Goal: Task Accomplishment & Management: Manage account settings

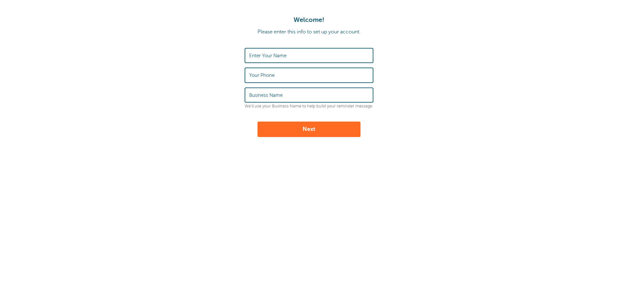
drag, startPoint x: 0, startPoint y: 0, endPoint x: 316, endPoint y: 58, distance: 320.9
click at [316, 58] on input "Enter Your Name" at bounding box center [309, 56] width 120 height 14
type input "TAYLOR C PATRICK"
type input "4073075127"
click at [291, 94] on input "Business Name" at bounding box center [309, 95] width 120 height 14
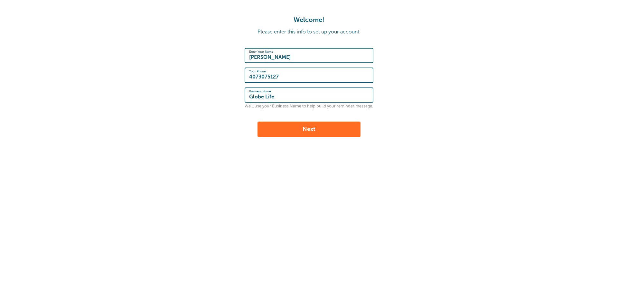
type input "Globe Life"
click at [313, 133] on button "Next" at bounding box center [308, 129] width 103 height 15
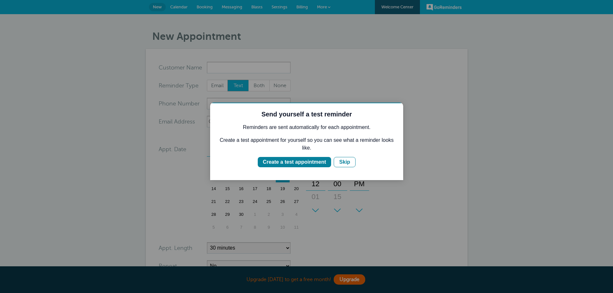
click at [260, 67] on body "Upgrade today to get a free month! Upgrade GoReminders Welcome Center New Calen…" at bounding box center [306, 199] width 613 height 398
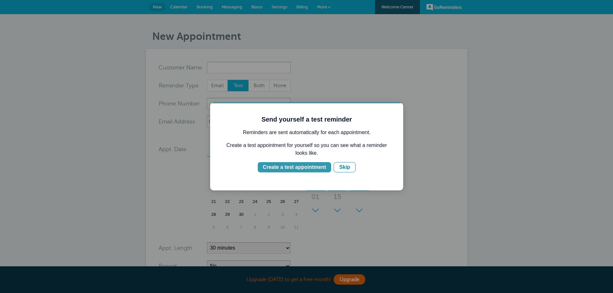
click at [319, 168] on div "Create a test appointment" at bounding box center [294, 167] width 63 height 8
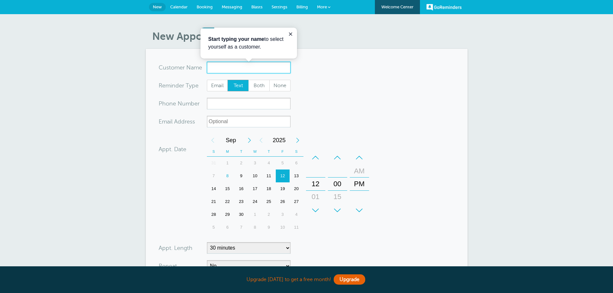
click at [218, 67] on input "x-no-autofill" at bounding box center [249, 68] width 84 height 12
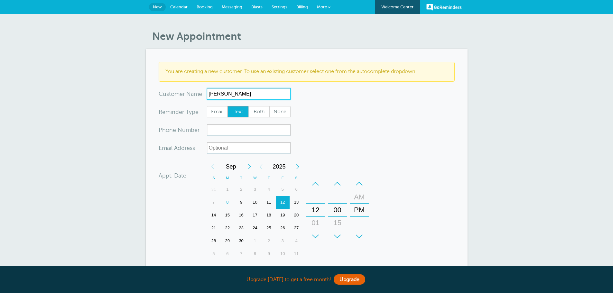
type input "Taylor Patrick"
click at [256, 111] on span "Both" at bounding box center [259, 111] width 21 height 11
click at [248, 106] on input "Both" at bounding box center [248, 106] width 0 height 0
radio input "true"
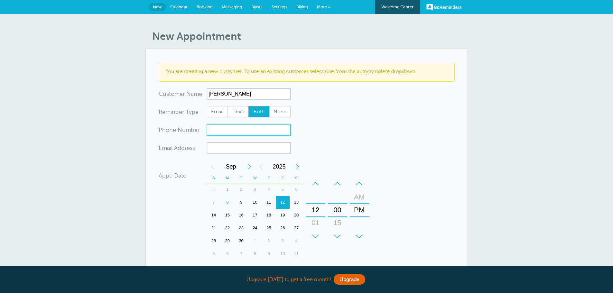
click at [224, 129] on input "xxx-no-autofill" at bounding box center [249, 130] width 84 height 12
drag, startPoint x: 206, startPoint y: 102, endPoint x: 152, endPoint y: 102, distance: 54.4
click at [152, 103] on section "You are creating a new customer. To use an existing customer select one from th…" at bounding box center [307, 207] width 322 height 316
click at [336, 100] on form "You are creating a new customer. To use an existing customer select one from th…" at bounding box center [307, 207] width 296 height 290
click at [234, 130] on input "xxx-no-autofill" at bounding box center [249, 130] width 84 height 12
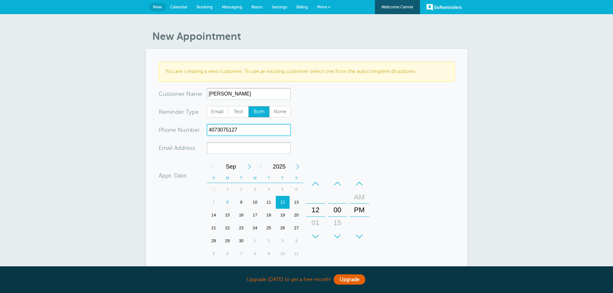
type input "4073075127"
click at [238, 146] on input "xx-no-autofill" at bounding box center [249, 148] width 84 height 12
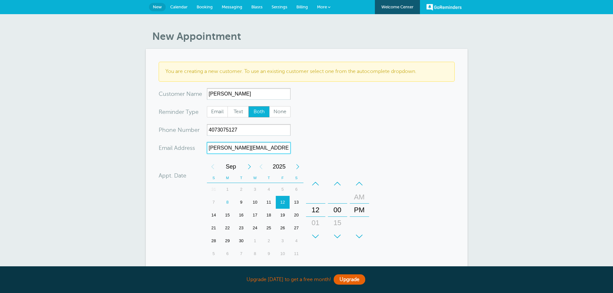
click at [242, 201] on div "9" at bounding box center [241, 202] width 14 height 13
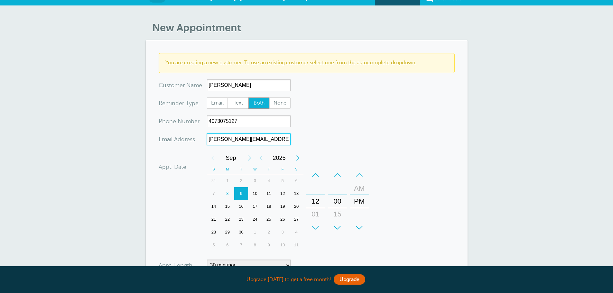
scroll to position [137, 0]
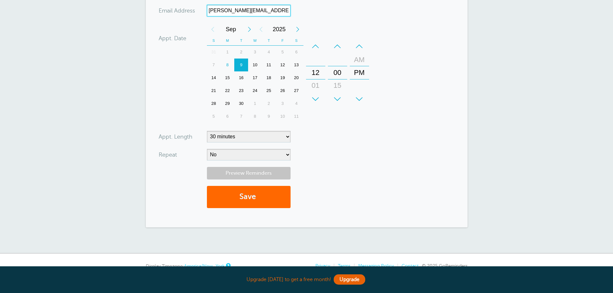
type input "Taylor.patrick@lockertaylor.com"
click at [260, 175] on link "Preview Reminders" at bounding box center [249, 173] width 84 height 13
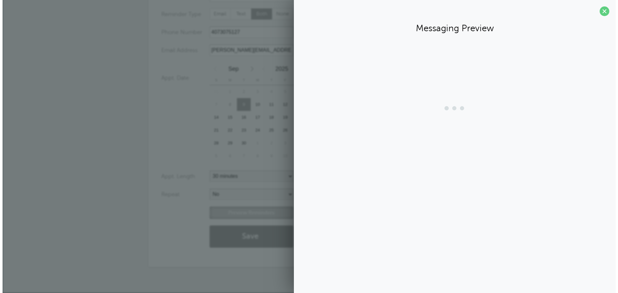
scroll to position [98, 0]
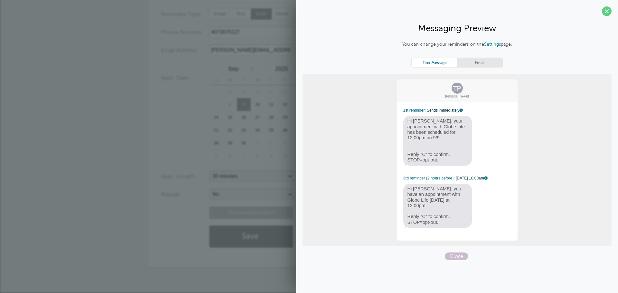
click at [531, 178] on div "TP Taylor Patrick 1st reminder: Sends immediately Hi Taylor, your appointment w…" at bounding box center [456, 160] width 309 height 172
click at [468, 59] on link "Email" at bounding box center [479, 62] width 45 height 9
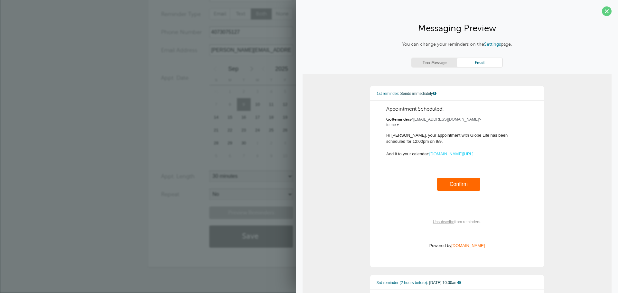
click at [467, 62] on link "Email" at bounding box center [479, 62] width 45 height 9
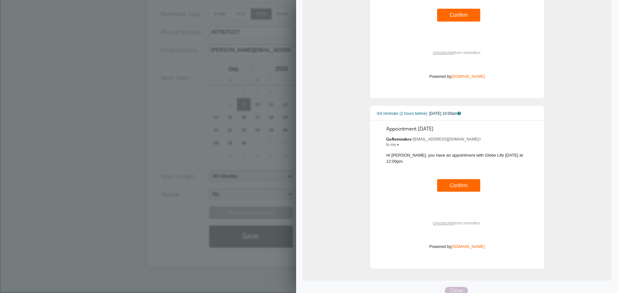
scroll to position [0, 0]
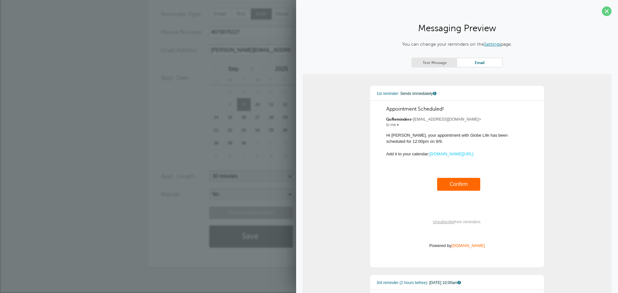
click at [432, 60] on link "Text Message" at bounding box center [434, 62] width 45 height 9
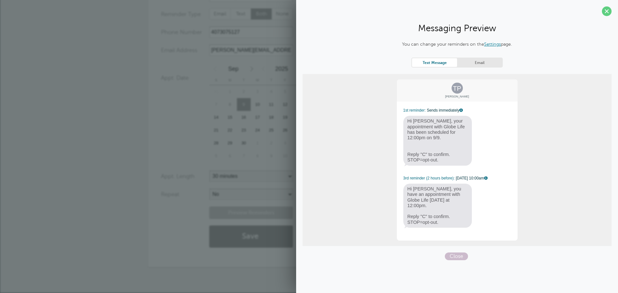
click at [435, 132] on span "Hi Taylor, your appointment with Globe Life has been scheduled for 12:00pm on 9…" at bounding box center [437, 141] width 69 height 50
click at [244, 129] on div "23" at bounding box center [244, 130] width 14 height 13
click at [493, 45] on link "Settings" at bounding box center [492, 43] width 17 height 5
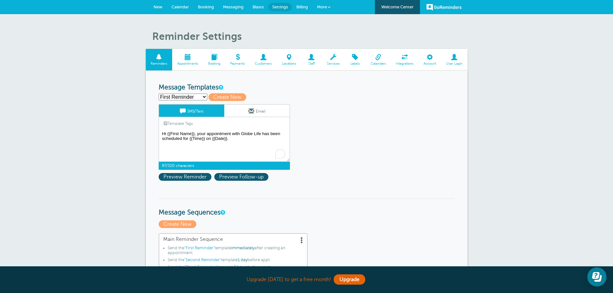
drag, startPoint x: 262, startPoint y: 134, endPoint x: 241, endPoint y: 134, distance: 21.2
click at [241, 134] on textarea "Hi {{First Name}}, your appointment with Globe Life has been scheduled for {{Ti…" at bounding box center [224, 146] width 131 height 32
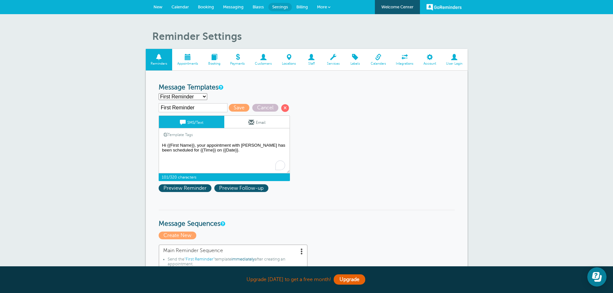
click at [250, 150] on textarea "Hi {{First Name}}, your appointment with Globe Life has been scheduled for {{Ti…" at bounding box center [224, 157] width 131 height 32
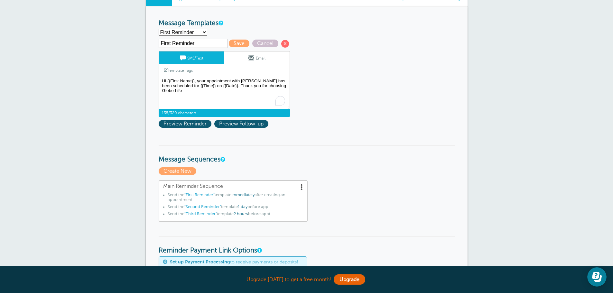
scroll to position [96, 0]
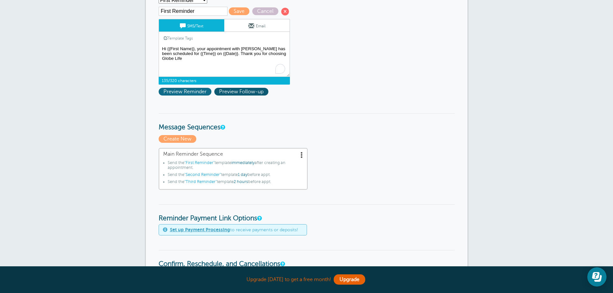
type textarea "Hi {{First Name}}, your appointment with Taylor Patrick has been scheduled for …"
click at [197, 91] on span "Preview Reminder" at bounding box center [185, 92] width 53 height 8
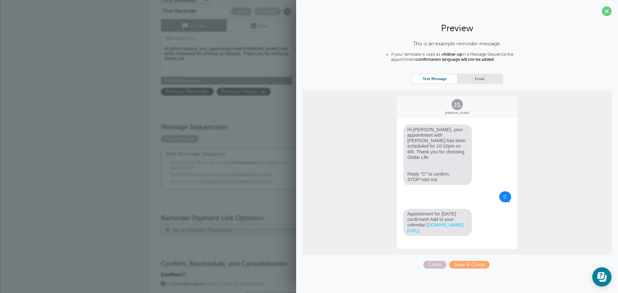
click at [252, 142] on p "Create New" at bounding box center [309, 139] width 296 height 8
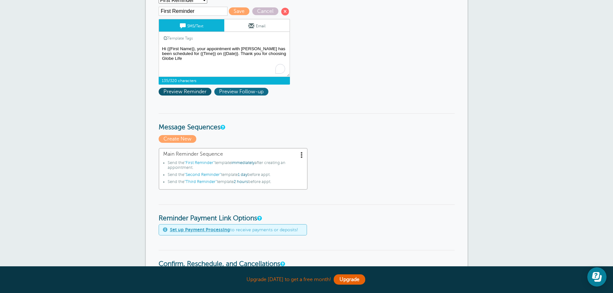
click at [237, 92] on span "Preview Follow-up" at bounding box center [241, 92] width 54 height 8
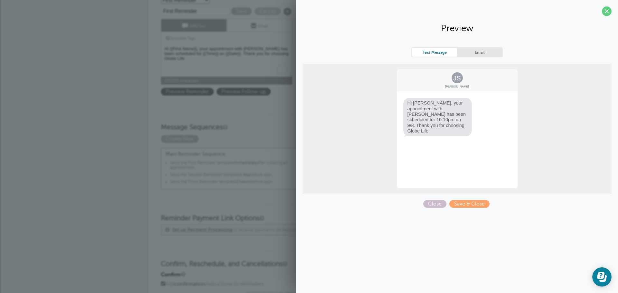
click at [444, 166] on div "JS Jane Smith Hi Jane, your appointment with Taylor Patrick has been scheduled …" at bounding box center [457, 129] width 122 height 120
click at [436, 188] on div "JS Jane Smith Hi Jane, your appointment with Taylor Patrick has been scheduled …" at bounding box center [457, 129] width 122 height 120
click at [434, 199] on div "Text Message Email JS Jane Smith Hi Jane, your appointment with Taylor Patrick …" at bounding box center [456, 127] width 309 height 161
drag, startPoint x: 431, startPoint y: 203, endPoint x: 426, endPoint y: 203, distance: 5.1
click at [431, 203] on span "Close" at bounding box center [434, 204] width 23 height 8
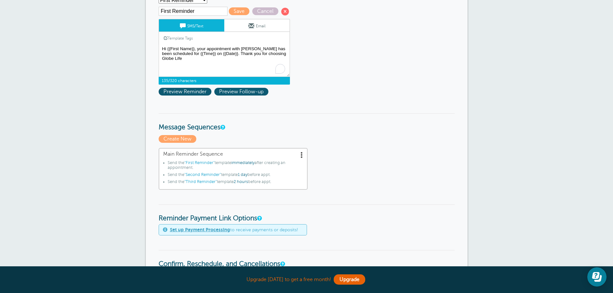
scroll to position [32, 0]
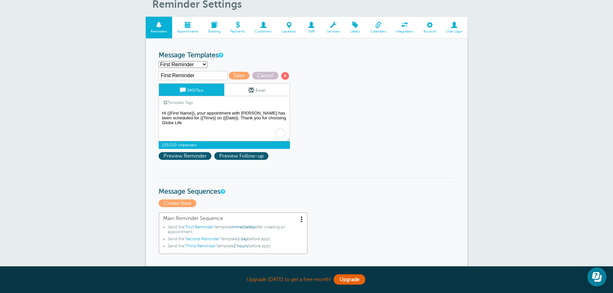
click at [205, 75] on input "First Reminder" at bounding box center [193, 75] width 69 height 9
click at [199, 65] on select "First Reminder Second Reminder Third Reminder Create new..." at bounding box center [183, 64] width 49 height 7
click at [159, 61] on select "First Reminder Second Reminder Third Reminder Create new..." at bounding box center [183, 64] width 49 height 7
select select "161231"
click at [238, 76] on span "Save" at bounding box center [239, 76] width 21 height 8
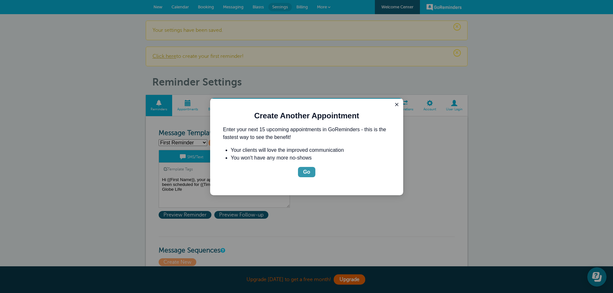
click at [307, 172] on div "Go" at bounding box center [306, 172] width 7 height 8
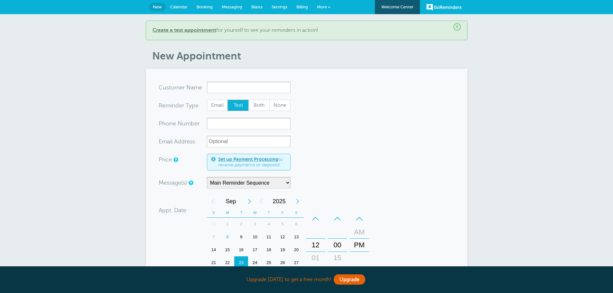
click at [329, 7] on span at bounding box center [329, 7] width 3 height 3
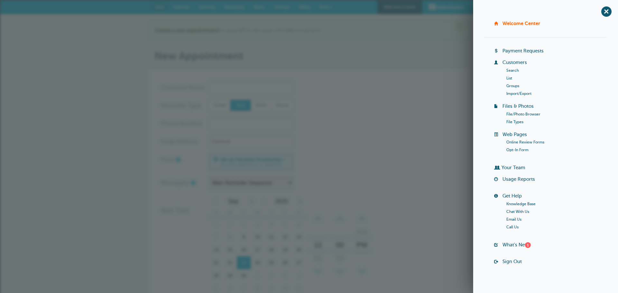
click at [367, 41] on header "× Create a test appointment for yourself to see your reminders in action! New A…" at bounding box center [309, 42] width 322 height 42
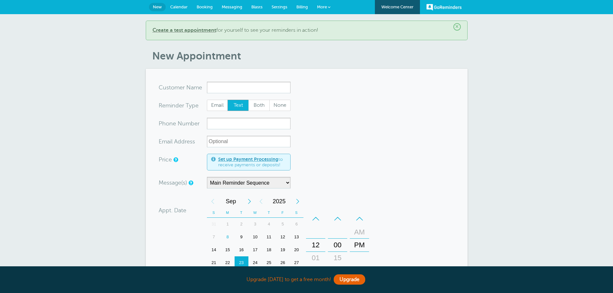
click at [231, 7] on span "Messaging" at bounding box center [232, 7] width 21 height 5
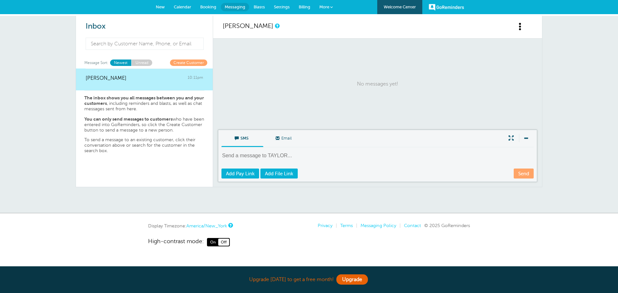
click at [203, 7] on span "Booking" at bounding box center [208, 7] width 16 height 5
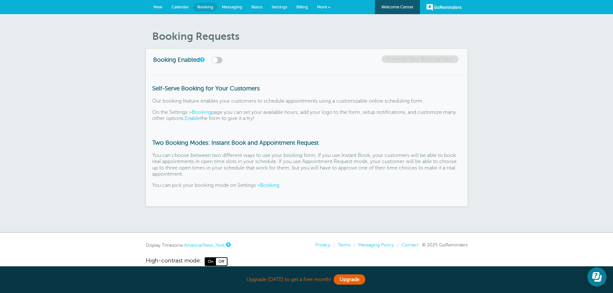
click at [162, 5] on span "New" at bounding box center [157, 7] width 9 height 5
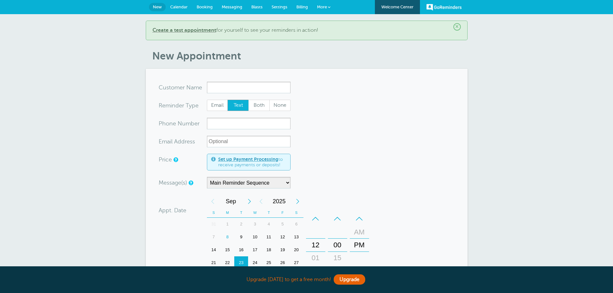
click at [183, 10] on link "Calendar" at bounding box center [179, 7] width 26 height 14
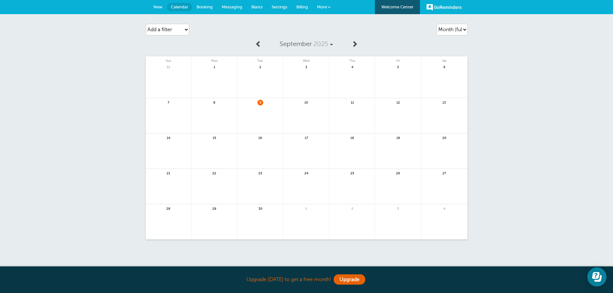
click at [255, 102] on div "9" at bounding box center [260, 115] width 46 height 35
click at [258, 102] on span "9" at bounding box center [260, 102] width 6 height 5
click at [259, 102] on span "9" at bounding box center [260, 102] width 6 height 5
click at [262, 103] on span "9" at bounding box center [260, 102] width 6 height 5
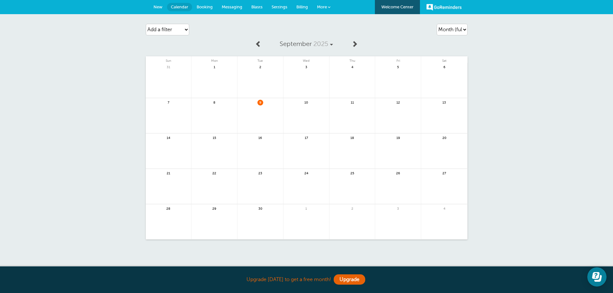
click at [159, 8] on span "New" at bounding box center [157, 7] width 9 height 5
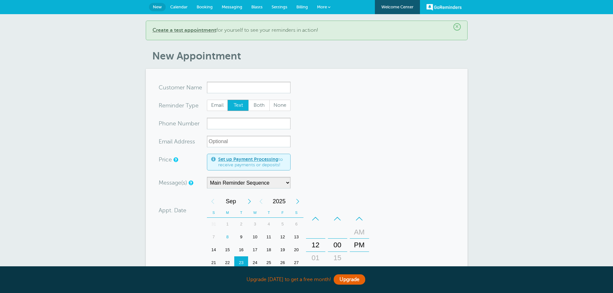
click at [229, 87] on input "x-no-autofill" at bounding box center [249, 88] width 84 height 12
click at [322, 6] on span "More" at bounding box center [322, 7] width 10 height 5
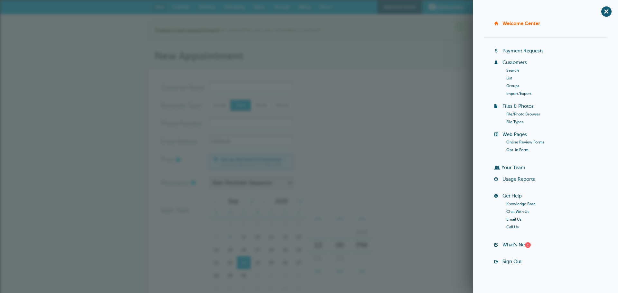
click at [361, 31] on p "Create a test appointment for yourself to see your reminders in action!" at bounding box center [309, 30] width 308 height 6
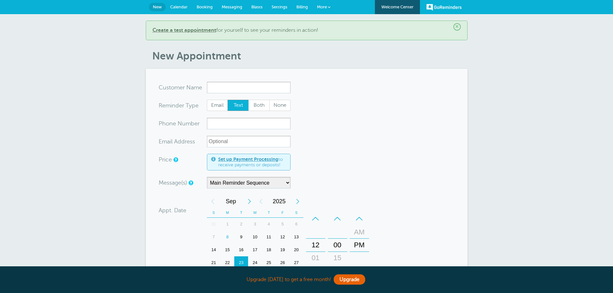
click at [203, 9] on span "Booking" at bounding box center [205, 7] width 16 height 5
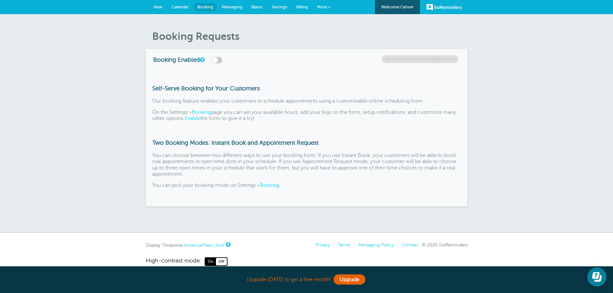
click at [166, 0] on ul "New Calendar Booking Messaging Blasts Settings Billing" at bounding box center [306, 0] width 315 height 0
click at [161, 9] on link "New" at bounding box center [158, 7] width 18 height 14
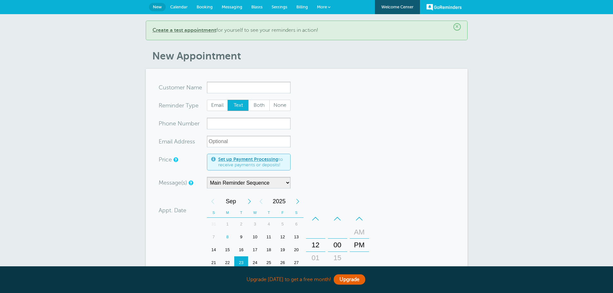
click at [220, 93] on input "x-no-autofill" at bounding box center [249, 88] width 84 height 12
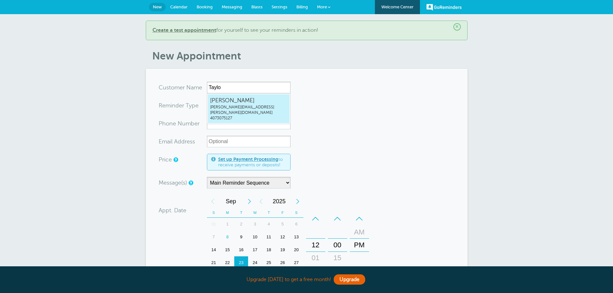
drag, startPoint x: 325, startPoint y: 96, endPoint x: 283, endPoint y: 73, distance: 48.2
click at [321, 87] on form "You are creating a new customer. To use an existing customer select one from th…" at bounding box center [307, 241] width 296 height 318
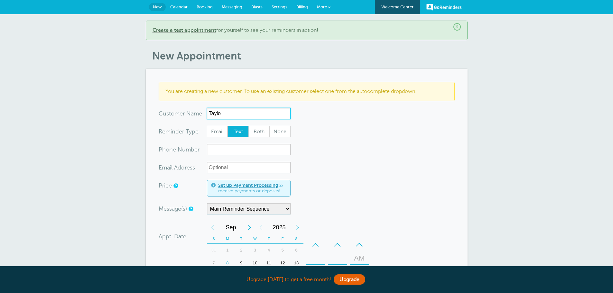
click at [243, 118] on input "Taylo" at bounding box center [249, 114] width 84 height 12
click at [223, 110] on input "Taylo" at bounding box center [249, 114] width 84 height 12
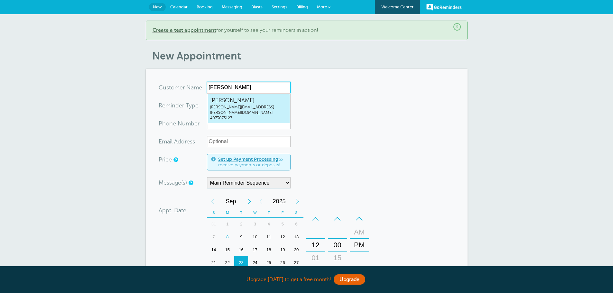
click at [231, 101] on span "[PERSON_NAME]" at bounding box center [248, 100] width 77 height 8
type input "[EMAIL_ADDRESS][PERSON_NAME]"
type input "[PERSON_NAME]"
type input "4073075127"
type input "taylor.patrick@lockertaylor.com"
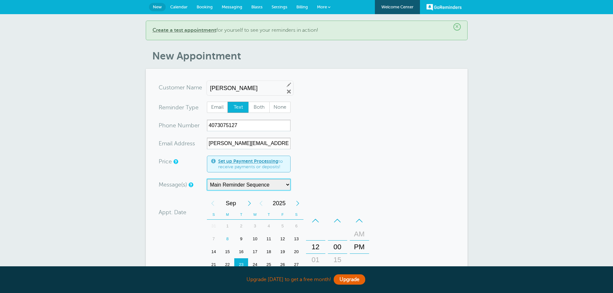
click at [246, 184] on select "Main Reminder Sequence" at bounding box center [249, 185] width 84 height 12
click at [259, 109] on span "Both" at bounding box center [259, 107] width 21 height 11
click at [248, 102] on input "Both" at bounding box center [248, 101] width 0 height 0
radio input "true"
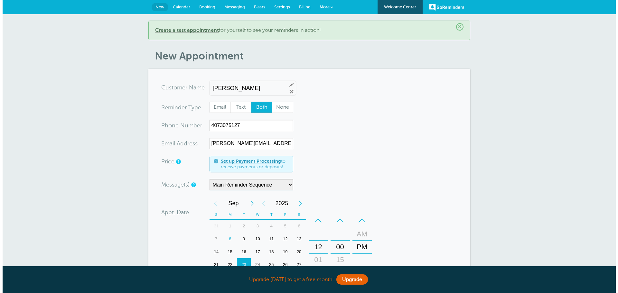
scroll to position [129, 0]
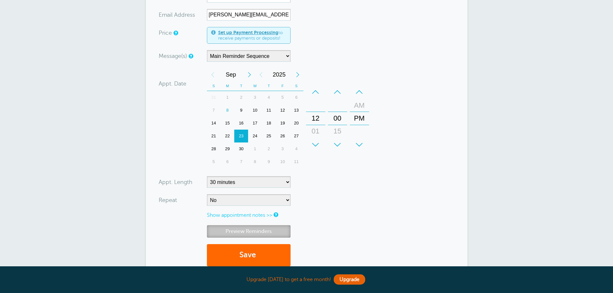
click at [245, 229] on link "Preview Reminders" at bounding box center [249, 231] width 84 height 13
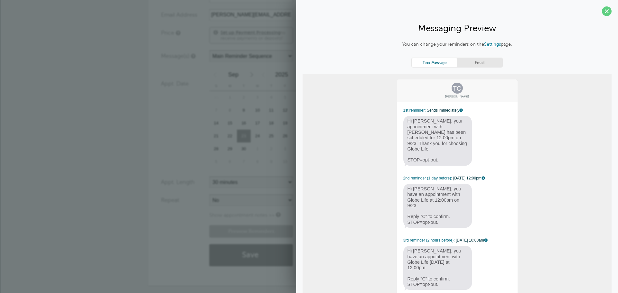
click at [488, 46] on link "Settings" at bounding box center [492, 43] width 17 height 5
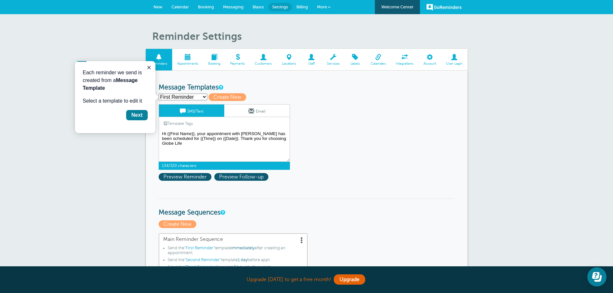
click at [261, 143] on textarea "Hi {{First Name}}, your appointment with [PERSON_NAME] has been scheduled for {…" at bounding box center [224, 146] width 131 height 32
click at [197, 96] on select "First Reminder Second Reminder Third Reminder Create new..." at bounding box center [183, 97] width 49 height 7
select select "161233"
click at [159, 94] on select "First Reminder Second Reminder Third Reminder Create new..." at bounding box center [183, 97] width 49 height 7
type input "Second Reminder"
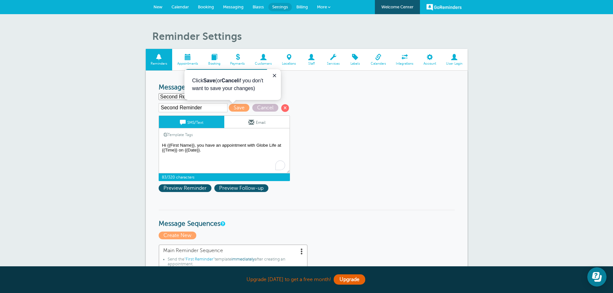
drag, startPoint x: 276, startPoint y: 144, endPoint x: 258, endPoint y: 144, distance: 17.7
click at [258, 144] on textarea "Hi {{First Name}}, your appointment with [PERSON_NAME] has been scheduled for {…" at bounding box center [224, 157] width 131 height 32
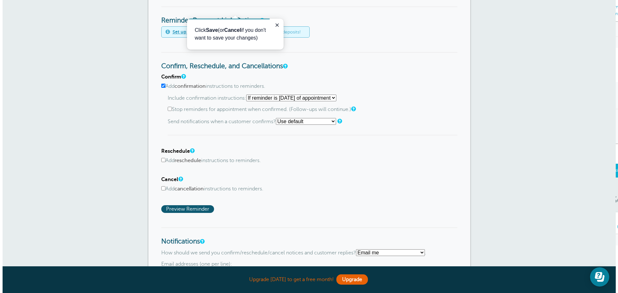
scroll to position [166, 0]
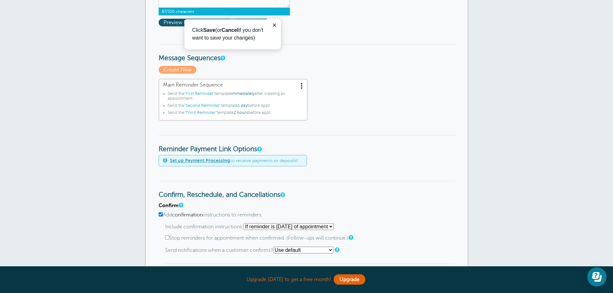
type textarea "Hi {{First Name}}, you have an appointment with Taylor Patrick at {{Time}} on {…"
click at [303, 87] on span at bounding box center [301, 85] width 6 height 6
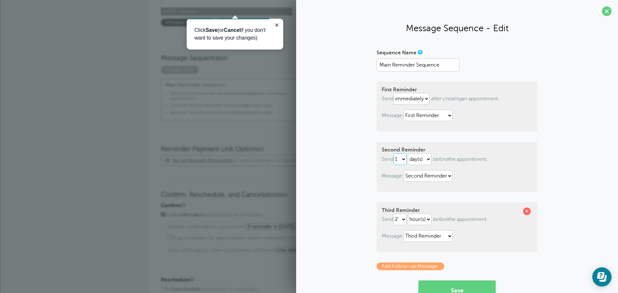
click at [397, 160] on select "1 2 3 4 5 6 7 8 9 10 11 12 13 14 15 16 17 18 19 20 21 22 23 24 25 26 27 28 29 30" at bounding box center [399, 159] width 13 height 12
click at [419, 159] on select "hour(s) day(s)" at bounding box center [419, 159] width 23 height 12
click at [408, 153] on select "hour(s) day(s)" at bounding box center [419, 159] width 23 height 12
select select "DAY"
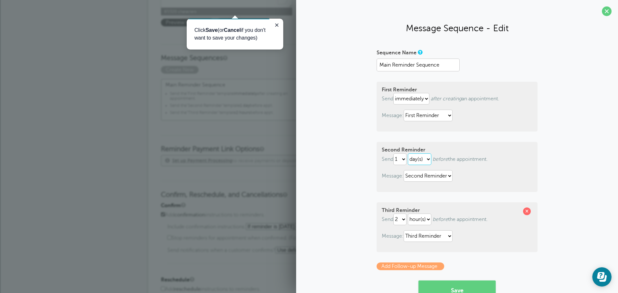
click at [414, 157] on select "hour(s) day(s)" at bounding box center [419, 159] width 23 height 12
click at [395, 156] on select "1 2 3 4 5 6 7 8 9 10 11 12 13 14 15 16 17 18 19 20 21 22 23 24 25 26 27 28 29 30" at bounding box center [399, 159] width 13 height 12
click at [393, 153] on select "1 2 3 4 5 6 7 8 9 10 11 12 13 14 15 16 17 18 19 20 21 22 23 24 25 26 27 28 29 30" at bounding box center [399, 159] width 13 height 12
click at [393, 160] on select "1 2 3 4 5 6 7 8 9 10 11 12 13 14 15 16 17 18 19 20 21 22 23 24 25 26 27 28 29 30" at bounding box center [399, 159] width 13 height 12
select select "6"
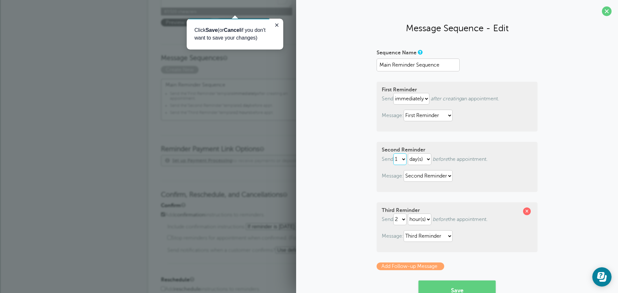
click at [393, 153] on select "1 2 3 4 5 6 7 8 9 10 11 12 13 14 15 16 17 18 19 20 21 22 23 24 25 26 27 28 29 30" at bounding box center [399, 159] width 13 height 12
click at [419, 158] on select "hour(s) day(s)" at bounding box center [419, 159] width 23 height 12
select select "HOUR"
click at [408, 153] on select "hour(s) day(s)" at bounding box center [419, 159] width 23 height 12
click at [402, 219] on select "1 2 3 4 5 6 7 8 9 10 11 12 13 14 15 16 17 18 19 20 21 22 23 24 25 26 27 28 29 30" at bounding box center [399, 220] width 13 height 12
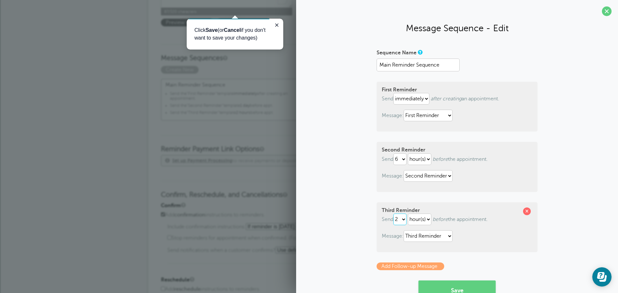
select select "1"
click at [393, 214] on select "1 2 3 4 5 6 7 8 9 10 11 12 13 14 15 16 17 18 19 20 21 22 23 24 25 26 27 28 29 30" at bounding box center [399, 220] width 13 height 12
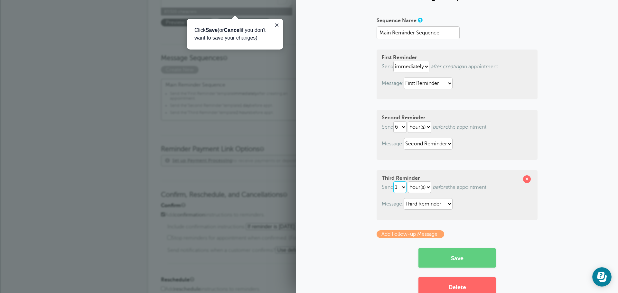
scroll to position [50, 0]
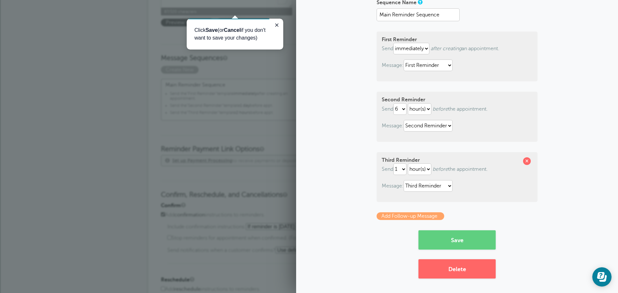
click at [414, 217] on link "Add Follow-up Message" at bounding box center [410, 216] width 68 height 8
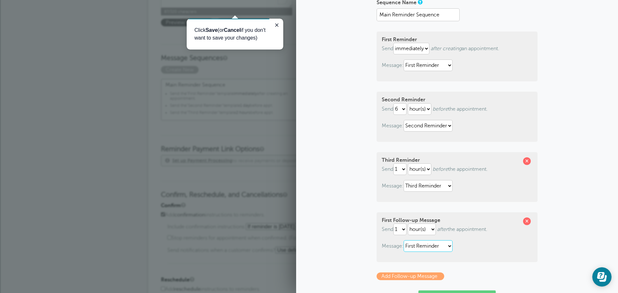
click at [435, 246] on select "First Reminder Second Reminder Third Reminder" at bounding box center [427, 246] width 49 height 12
click at [524, 221] on span at bounding box center [527, 221] width 8 height 8
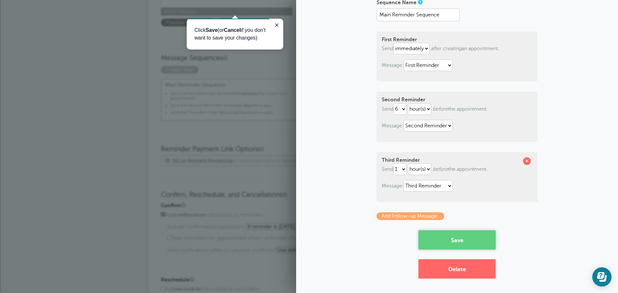
click at [455, 235] on button "Save" at bounding box center [456, 239] width 77 height 19
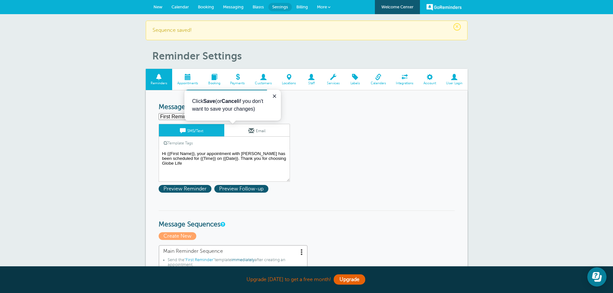
click at [177, 118] on select "First Reminder Second Reminder Third Reminder Create new..." at bounding box center [183, 116] width 49 height 7
select select "161233"
click at [159, 113] on select "First Reminder Second Reminder Third Reminder Create new..." at bounding box center [183, 116] width 49 height 7
type input "Second Reminder"
type textarea "Hi {{First Name}}, you have an appointment with Globe Life at {{Time}} on {{Dat…"
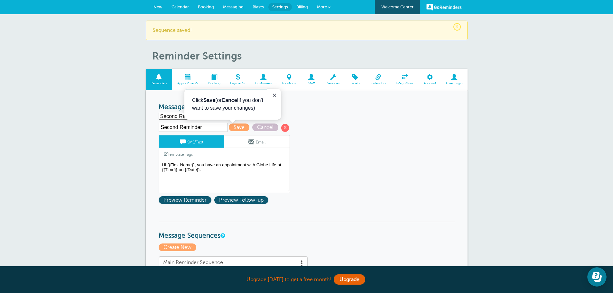
scroll to position [32, 0]
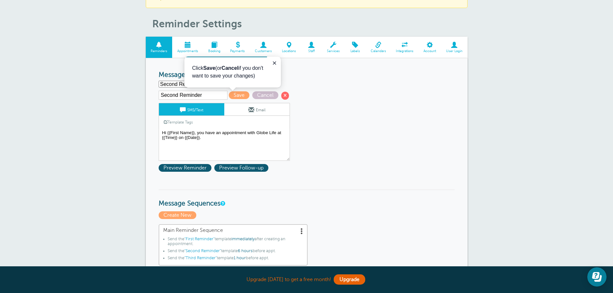
click at [201, 94] on input "Second Reminder" at bounding box center [193, 95] width 69 height 9
click at [177, 86] on select "First Reminder Second Reminder Third Reminder Create new..." at bounding box center [183, 84] width 49 height 7
select select "161234"
click at [159, 81] on select "First Reminder Second Reminder Third Reminder Create new..." at bounding box center [183, 84] width 49 height 7
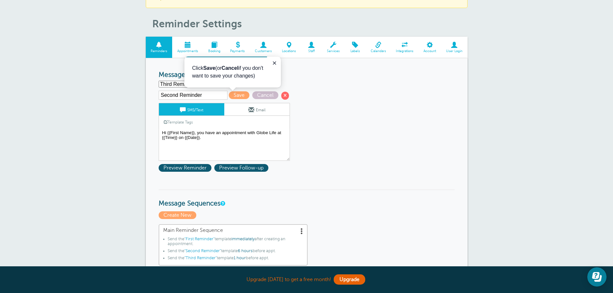
type input "Third Reminder"
type textarea "Hi {{First Name}}, you have an appointment with Globe Life [DATE] at {{Time}}."
click at [265, 132] on textarea "Hi {{First Name}}, your appointment with [PERSON_NAME] has been scheduled for {…" at bounding box center [224, 145] width 131 height 32
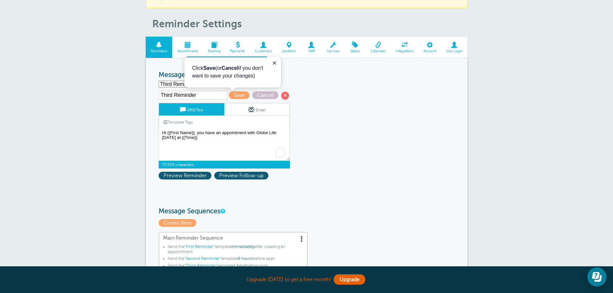
click at [177, 84] on select "First Reminder Second Reminder Third Reminder Create new..." at bounding box center [183, 84] width 49 height 7
click at [240, 95] on span "Save" at bounding box center [239, 95] width 21 height 8
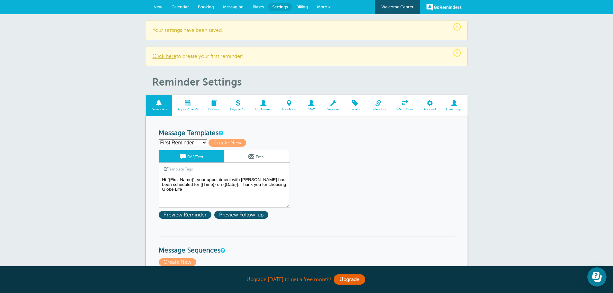
click at [311, 110] on span "Staff" at bounding box center [311, 109] width 14 height 4
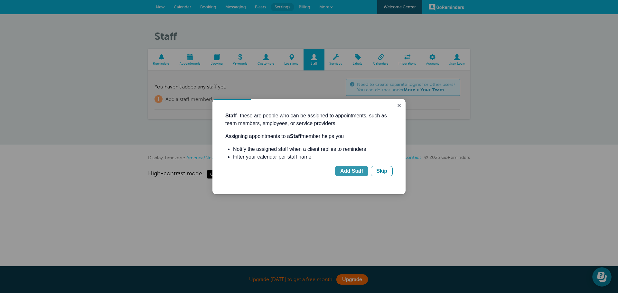
click at [354, 174] on div "Add Staff" at bounding box center [351, 171] width 23 height 8
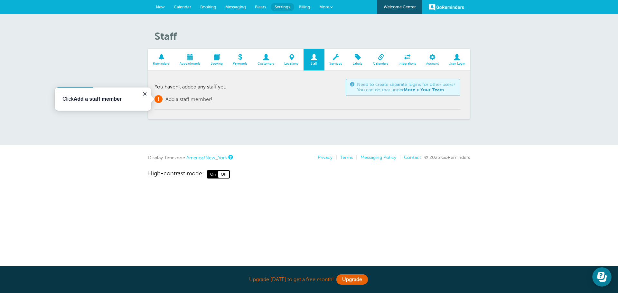
click at [167, 100] on span "Add a staff member!" at bounding box center [188, 99] width 47 height 6
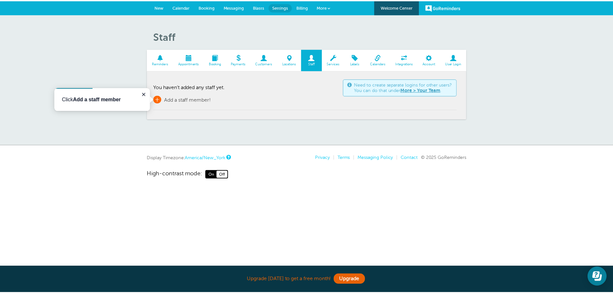
scroll to position [8, 0]
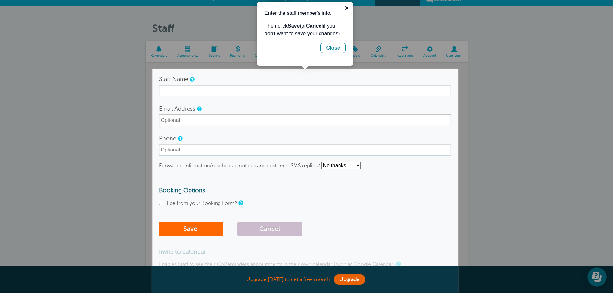
click at [178, 98] on form "Staff Name Email Address Phone Forward confirmation/reschedule notices and cust…" at bounding box center [305, 156] width 292 height 166
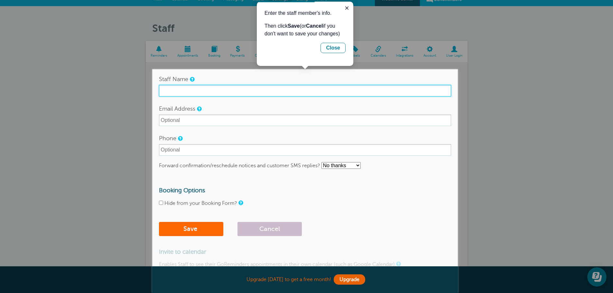
click at [177, 91] on input "Staff Name" at bounding box center [305, 91] width 292 height 12
type input "[PERSON_NAME]"
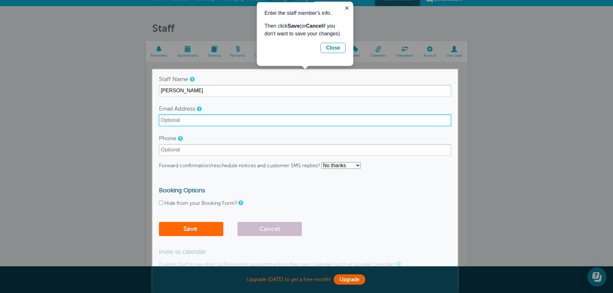
type input "[EMAIL_ADDRESS][DOMAIN_NAME]"
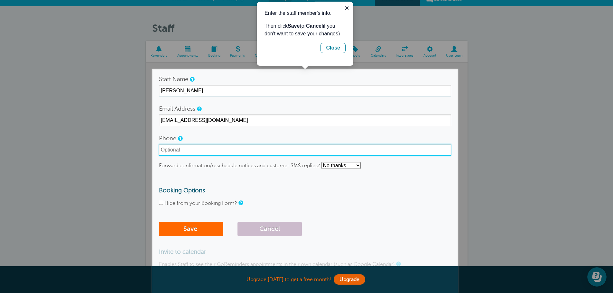
type input "4073075127"
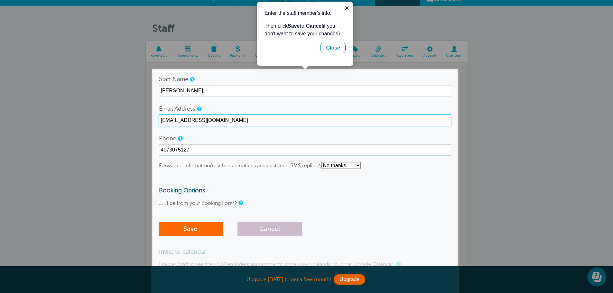
drag, startPoint x: 236, startPoint y: 121, endPoint x: 190, endPoint y: 118, distance: 45.4
click at [190, 118] on input "[EMAIL_ADDRESS][DOMAIN_NAME]" at bounding box center [305, 121] width 292 height 12
click at [175, 120] on input "TaylorPatrick" at bounding box center [305, 121] width 292 height 12
click at [205, 116] on input "[PERSON_NAME].[PERSON_NAME]" at bounding box center [305, 121] width 292 height 12
type input "[PERSON_NAME][EMAIL_ADDRESS][PERSON_NAME][DOMAIN_NAME]"
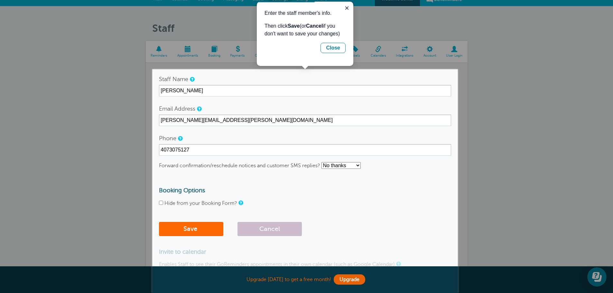
click at [338, 163] on select "No thanks Yes, text me Yes, email me" at bounding box center [340, 165] width 39 height 7
select select "4"
click at [322, 162] on select "No thanks Yes, text me Yes, email me" at bounding box center [340, 165] width 39 height 7
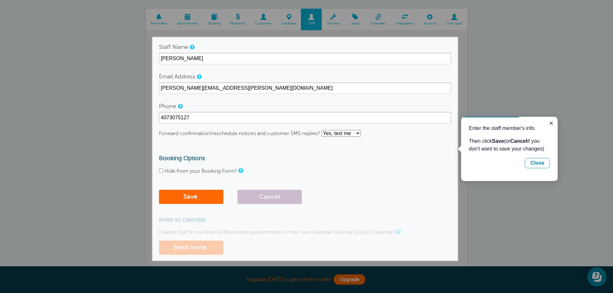
scroll to position [72, 0]
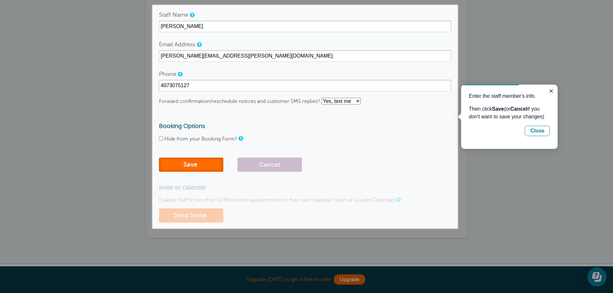
click at [190, 168] on button "Save" at bounding box center [191, 165] width 64 height 14
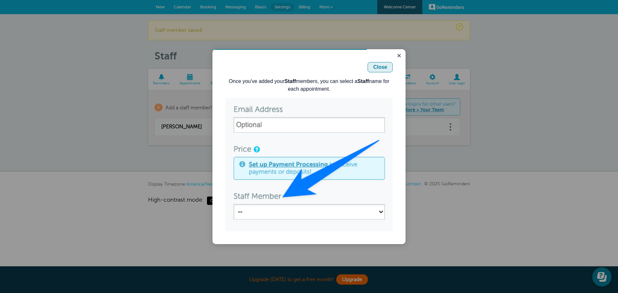
click at [382, 68] on div "Close" at bounding box center [380, 67] width 14 height 8
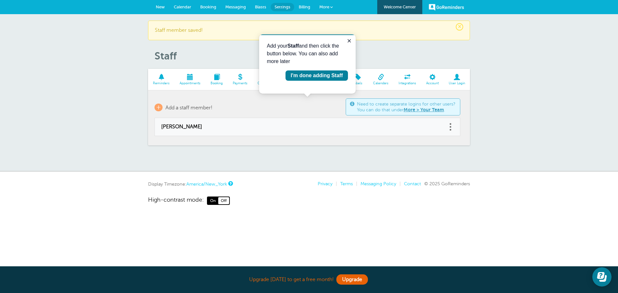
click at [185, 80] on link "Appointments" at bounding box center [190, 80] width 31 height 22
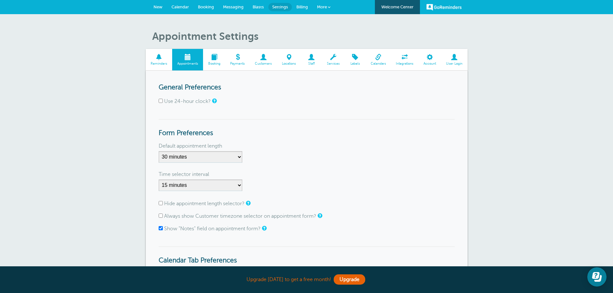
click at [159, 60] on span at bounding box center [159, 57] width 27 height 6
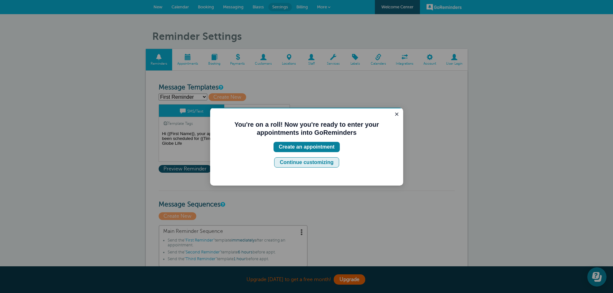
click at [300, 159] on div "Continue customizing" at bounding box center [307, 163] width 54 height 8
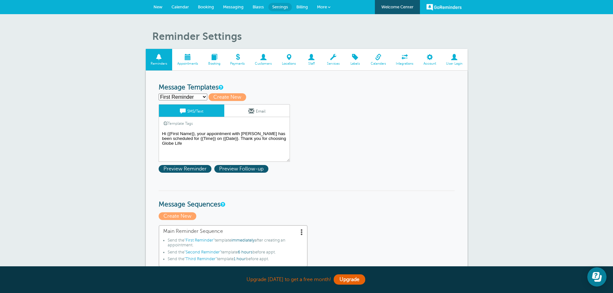
click at [195, 133] on textarea "Hi {{First Name}}, your appointment with [PERSON_NAME] has been scheduled for {…" at bounding box center [224, 146] width 131 height 32
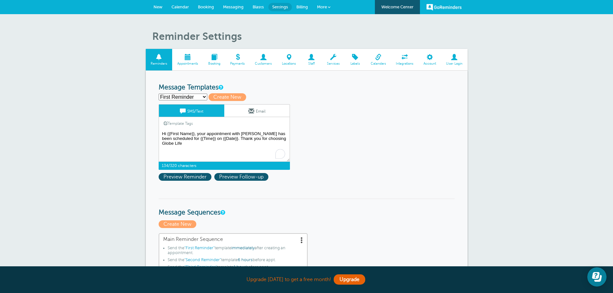
click at [197, 135] on textarea "Hi {{First Name}}, your appointment with [PERSON_NAME] has been scheduled for {…" at bounding box center [224, 146] width 131 height 32
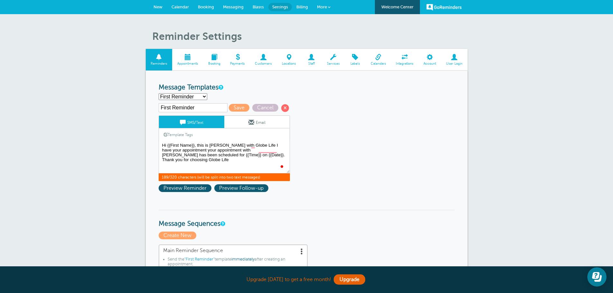
drag, startPoint x: 429, startPoint y: 184, endPoint x: 674, endPoint y: 282, distance: 264.1
click at [230, 145] on textarea "Hi {{First Name}}, your appointment with [PERSON_NAME] has been scheduled for {…" at bounding box center [224, 157] width 131 height 32
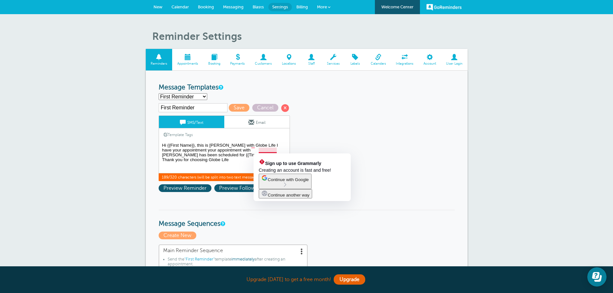
drag, startPoint x: 188, startPoint y: 151, endPoint x: 276, endPoint y: 148, distance: 88.5
click at [276, 148] on textarea "Hi {{First Name}}, your appointment with [PERSON_NAME] has been scheduled for {…" at bounding box center [224, 157] width 131 height 32
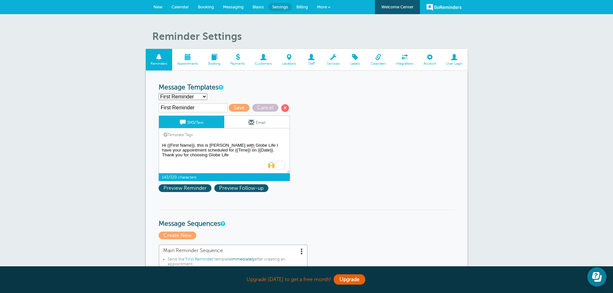
drag, startPoint x: 214, startPoint y: 156, endPoint x: 256, endPoint y: 149, distance: 42.4
click at [256, 149] on textarea "Hi {{First Name}}, your appointment with [PERSON_NAME] has been scheduled for {…" at bounding box center [224, 157] width 131 height 32
click at [253, 145] on textarea "Hi {{First Name}}, your appointment with [PERSON_NAME] has been scheduled for {…" at bounding box center [224, 157] width 131 height 32
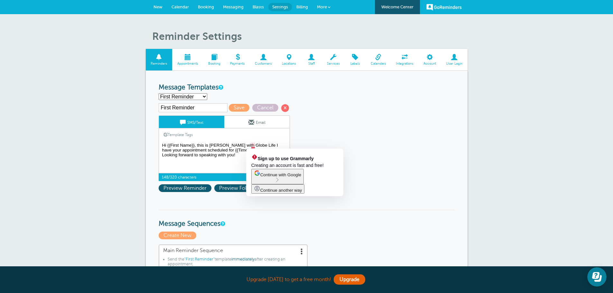
click at [255, 145] on textarea "Hi {{First Name}}, your appointment with [PERSON_NAME] has been scheduled for {…" at bounding box center [224, 157] width 131 height 32
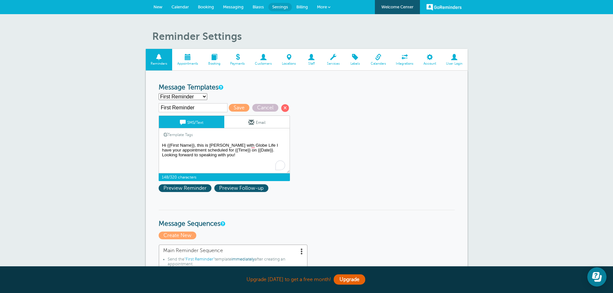
drag, startPoint x: 251, startPoint y: 145, endPoint x: 274, endPoint y: 141, distance: 23.5
click at [273, 143] on textarea "Hi {{First Name}}, your appointment with [PERSON_NAME] has been scheduled for {…" at bounding box center [224, 157] width 131 height 32
click at [162, 151] on textarea "Hi {{First Name}}, your appointment with [PERSON_NAME] has been scheduled for {…" at bounding box center [224, 157] width 131 height 32
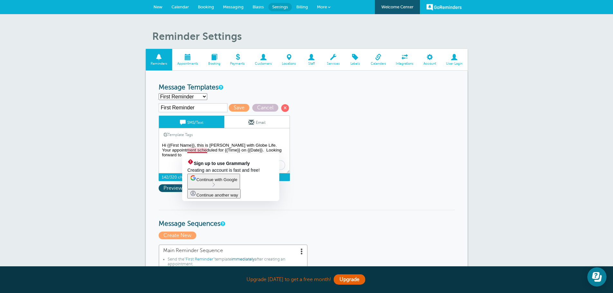
click at [271, 147] on textarea "Hi {{First Name}}, your appointment with [PERSON_NAME] has been scheduled for {…" at bounding box center [224, 157] width 131 height 32
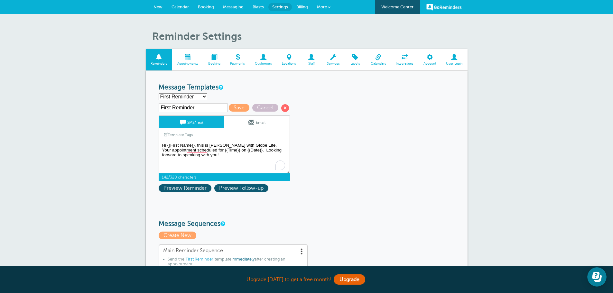
click at [186, 149] on textarea "Hi {{First Name}}, your appointment with [PERSON_NAME] has been scheduled for {…" at bounding box center [224, 157] width 131 height 32
click at [199, 152] on textarea "Hi {{First Name}}, your appointment with [PERSON_NAME] has been scheduled for {…" at bounding box center [224, 157] width 131 height 32
click at [223, 151] on textarea "Hi {{First Name}}, your appointment with [PERSON_NAME] has been scheduled for {…" at bounding box center [224, 157] width 131 height 32
click at [199, 158] on textarea "Hi {{First Name}}, your appointment with [PERSON_NAME] has been scheduled for {…" at bounding box center [224, 157] width 131 height 32
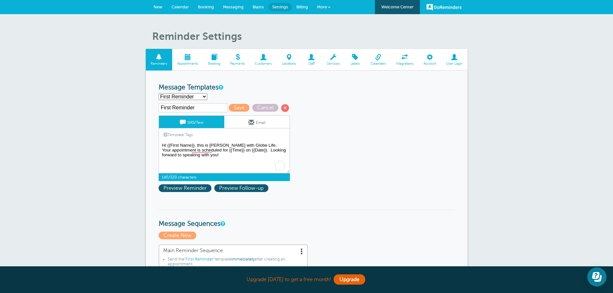
click at [197, 151] on textarea "Hi {{First Name}}, your appointment with [PERSON_NAME] has been scheduled for {…" at bounding box center [224, 157] width 131 height 32
click at [228, 144] on textarea "Hi {{First Name}}, your appointment with [PERSON_NAME] has been scheduled for {…" at bounding box center [224, 157] width 131 height 32
click at [202, 107] on input "First Reminder" at bounding box center [193, 107] width 69 height 9
click at [167, 146] on textarea "Hi {{First Name}}, your appointment with [PERSON_NAME] has been scheduled for {…" at bounding box center [224, 157] width 131 height 32
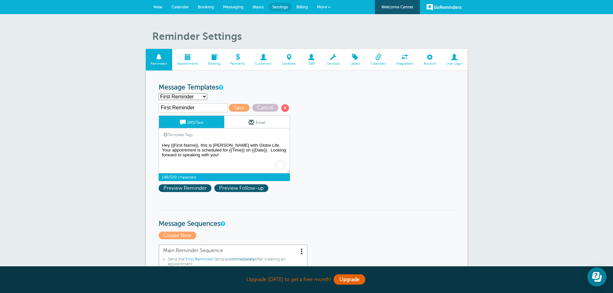
type textarea "Hey {{First Name}}, this is [PERSON_NAME] with Globe Life. Your appointment is …"
click at [182, 106] on input "First Reminder" at bounding box center [193, 107] width 69 height 9
click at [188, 97] on select "First Reminder Second Reminder Third Reminder Create new..." at bounding box center [183, 96] width 49 height 7
click at [159, 93] on select "First Reminder Second Reminder Third Reminder Create new..." at bounding box center [183, 96] width 49 height 7
select select "161231"
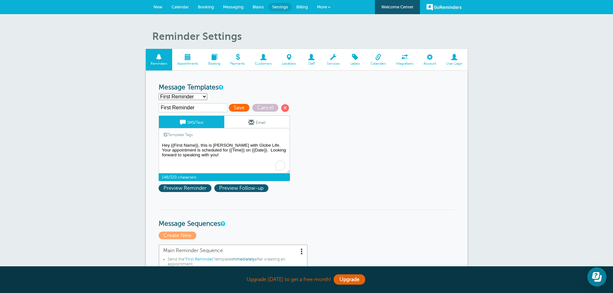
click at [235, 106] on span "Save" at bounding box center [239, 108] width 21 height 8
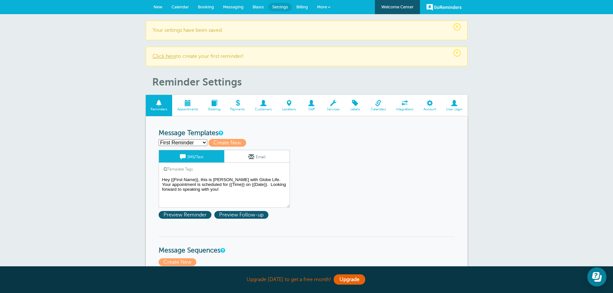
click at [248, 157] on span at bounding box center [251, 157] width 6 height 6
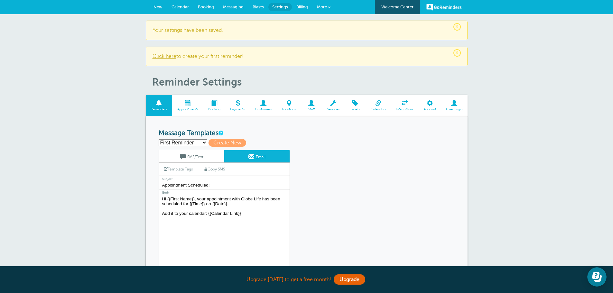
click at [202, 152] on link "SMS/Text" at bounding box center [191, 156] width 65 height 12
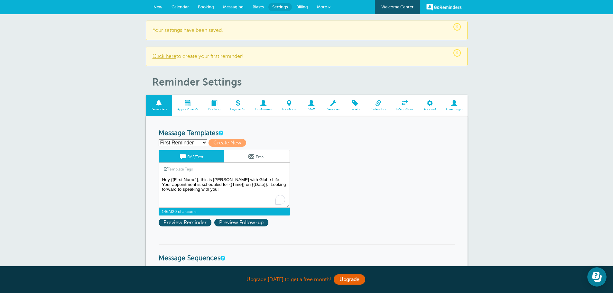
drag, startPoint x: 226, startPoint y: 189, endPoint x: 162, endPoint y: 179, distance: 64.6
click at [162, 179] on textarea "Hey {{First Name}}, this is [PERSON_NAME] with Globe Life. Your appointment is …" at bounding box center [224, 192] width 131 height 32
paste textarea "Hey {{First Name}}, this is [PERSON_NAME] with Globe Life. Your appointment is …"
type textarea "Hey {{First Name}}, this is [PERSON_NAME] with Globe Life. Your appointment is …"
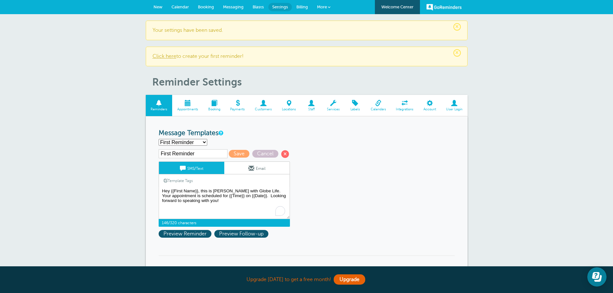
click at [190, 150] on input "First Reminder" at bounding box center [193, 153] width 69 height 9
click at [188, 142] on select "First Reminder Second Reminder Third Reminder Create new..." at bounding box center [183, 142] width 49 height 7
select select "161233"
click at [159, 139] on select "First Reminder Second Reminder Third Reminder Create new..." at bounding box center [183, 142] width 49 height 7
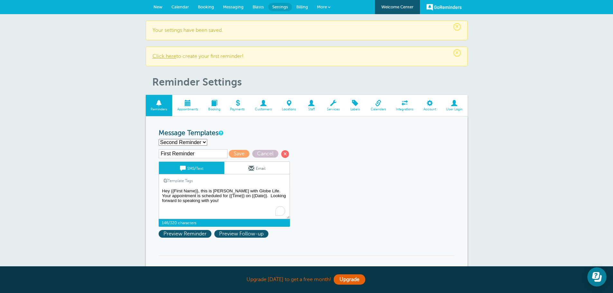
type input "Second Reminder"
drag, startPoint x: 257, startPoint y: 191, endPoint x: 281, endPoint y: 192, distance: 23.5
click at [281, 192] on textarea "Hey {{First Name}}, this is [PERSON_NAME] with Globe Life. Your appointment is …" at bounding box center [224, 203] width 131 height 32
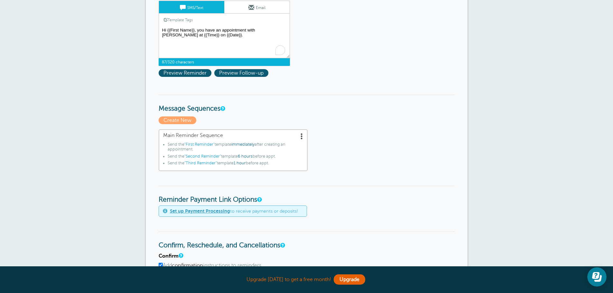
scroll to position [32, 0]
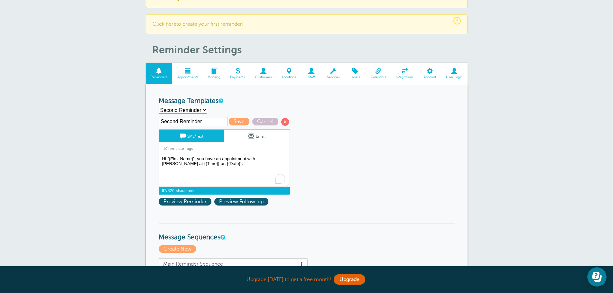
click at [226, 167] on textarea "Hey {{First Name}}, this is [PERSON_NAME] with Globe Life. Your appointment is …" at bounding box center [224, 171] width 131 height 32
click at [201, 201] on span "Preview Reminder" at bounding box center [185, 202] width 53 height 8
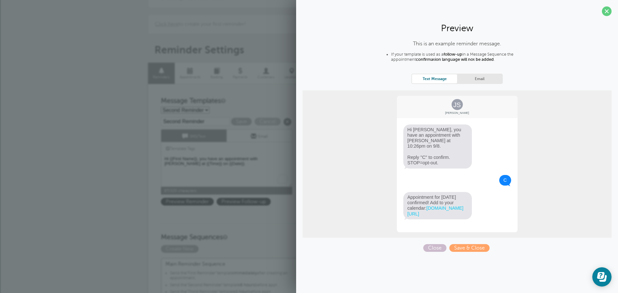
click at [284, 149] on div "Template Tags Copy SMS" at bounding box center [226, 148] width 131 height 13
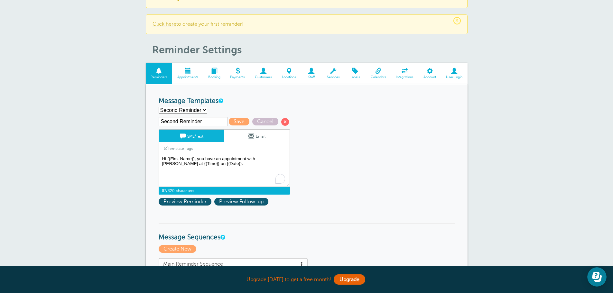
click at [197, 158] on textarea "Hey {{First Name}}, this is [PERSON_NAME] with Globe Life. Your appointment is …" at bounding box center [224, 171] width 131 height 32
drag, startPoint x: 188, startPoint y: 164, endPoint x: 222, endPoint y: 162, distance: 34.1
click at [222, 162] on textarea "Hey {{First Name}}, this is [PERSON_NAME] with Globe Life. Your appointment is …" at bounding box center [224, 171] width 131 height 32
click at [235, 159] on textarea "Hey {{First Name}}, this is [PERSON_NAME] with Globe Life. Your appointment is …" at bounding box center [224, 171] width 131 height 32
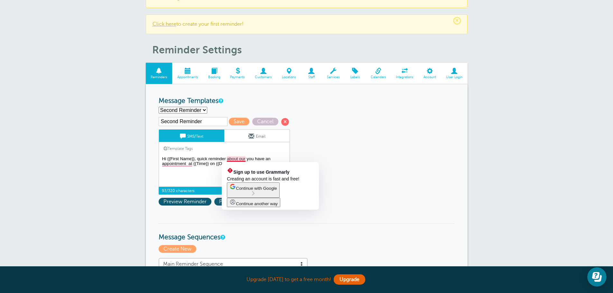
drag, startPoint x: 246, startPoint y: 157, endPoint x: 240, endPoint y: 158, distance: 5.8
click at [245, 157] on textarea "Hey {{First Name}}, this is [PERSON_NAME] with Globe Life. Your appointment is …" at bounding box center [224, 171] width 131 height 32
click at [240, 158] on textarea "Hey {{First Name}}, this is [PERSON_NAME] with Globe Life. Your appointment is …" at bounding box center [224, 171] width 131 height 32
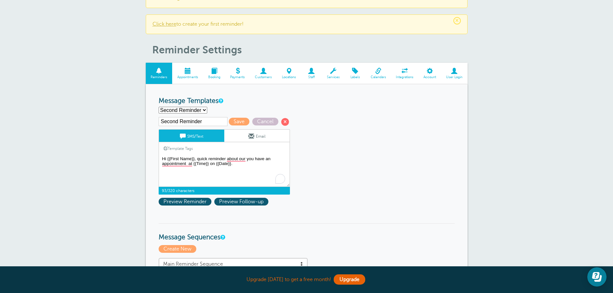
click at [209, 159] on textarea "Hey {{First Name}}, this is [PERSON_NAME] with Globe Life. Your appointment is …" at bounding box center [224, 171] width 131 height 32
click at [233, 161] on textarea "Hey {{First Name}}, this is [PERSON_NAME] with Globe Life. Your appointment is …" at bounding box center [224, 171] width 131 height 32
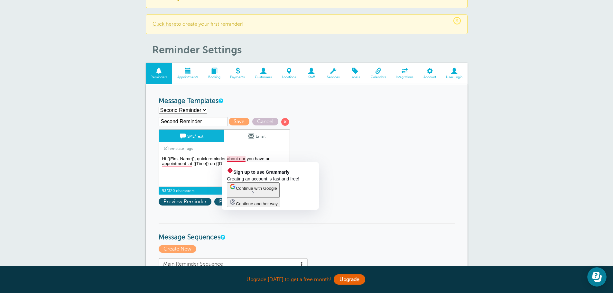
drag, startPoint x: 235, startPoint y: 159, endPoint x: 223, endPoint y: 157, distance: 12.4
click at [223, 157] on textarea "Hey {{First Name}}, this is [PERSON_NAME] with Globe Life. Your appointment is …" at bounding box center [224, 171] width 131 height 32
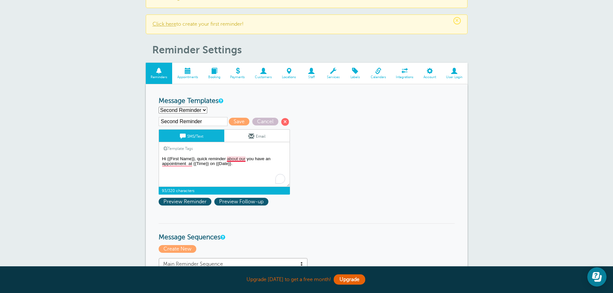
click at [236, 156] on textarea "Hey {{First Name}}, this is [PERSON_NAME] with Globe Life. Your appointment is …" at bounding box center [224, 171] width 131 height 32
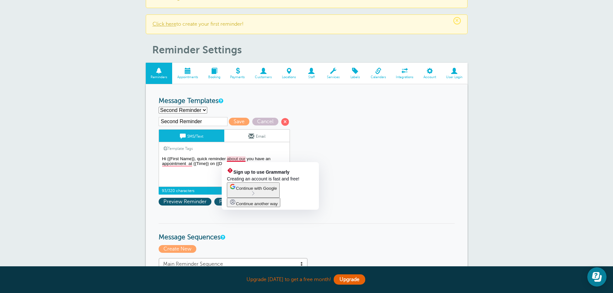
click at [236, 158] on textarea "Hey {{First Name}}, this is [PERSON_NAME] with Globe Life. Your appointment is …" at bounding box center [224, 171] width 131 height 32
click at [251, 158] on textarea "Hey {{First Name}}, this is [PERSON_NAME] with Globe Life. Your appointment is …" at bounding box center [224, 171] width 131 height 32
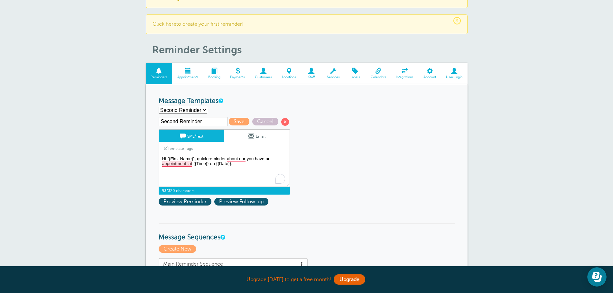
click at [186, 165] on textarea "Hey {{First Name}}, this is [PERSON_NAME] with Globe Life. Your appointment is …" at bounding box center [224, 171] width 131 height 32
click at [239, 161] on textarea "Hey {{First Name}}, this is [PERSON_NAME] with Globe Life. Your appointment is …" at bounding box center [224, 171] width 131 height 32
click at [251, 159] on textarea "Hey {{First Name}}, this is [PERSON_NAME] with Globe Life. Your appointment is …" at bounding box center [224, 171] width 131 height 32
drag, startPoint x: 246, startPoint y: 159, endPoint x: 272, endPoint y: 159, distance: 25.7
click at [272, 159] on textarea "Hey {{First Name}}, this is [PERSON_NAME] with Globe Life. Your appointment is …" at bounding box center [224, 171] width 131 height 32
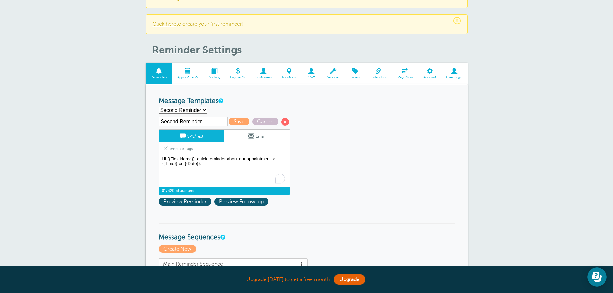
click at [235, 168] on textarea "Hey {{First Name}}, this is [PERSON_NAME] with Globe Life. Your appointment is …" at bounding box center [224, 171] width 131 height 32
click at [273, 159] on textarea "Hey {{First Name}}, this is [PERSON_NAME] with Globe Life. Your appointment is …" at bounding box center [224, 171] width 131 height 32
click at [235, 167] on textarea "Hey {{First Name}}, this is [PERSON_NAME] with Globe Life. Your appointment is …" at bounding box center [224, 171] width 131 height 32
drag, startPoint x: 200, startPoint y: 165, endPoint x: 157, endPoint y: 159, distance: 43.2
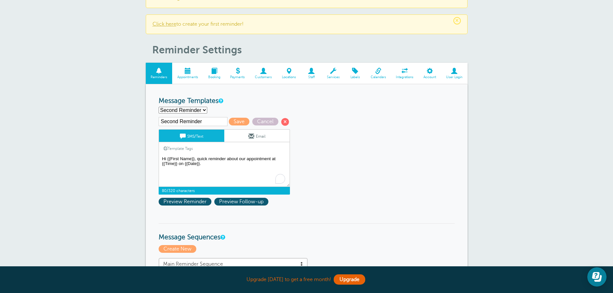
type textarea "Hi {{First Name}}, quick reminder about our appointment at {{Time}} on {{Date}}."
click at [252, 134] on span at bounding box center [251, 136] width 6 height 6
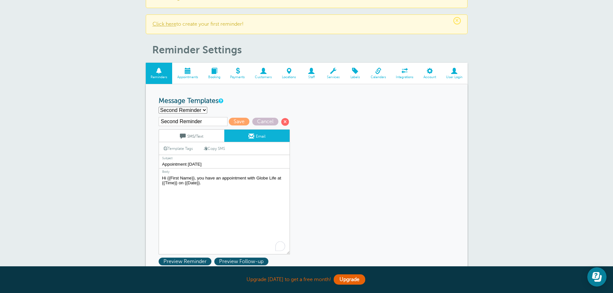
drag, startPoint x: 216, startPoint y: 186, endPoint x: 147, endPoint y: 175, distance: 69.4
paste textarea "Hi {{First Name}}, quick reminder about our appointment at {{Time}} on {{Date}}."
type textarea "Hi {{First Name}}, quick reminder about our appointment at {{Time}} on {{Date}}."
click at [213, 134] on link "SMS/Text" at bounding box center [191, 136] width 65 height 12
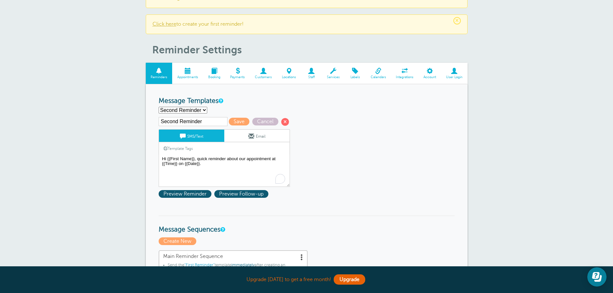
scroll to position [64, 0]
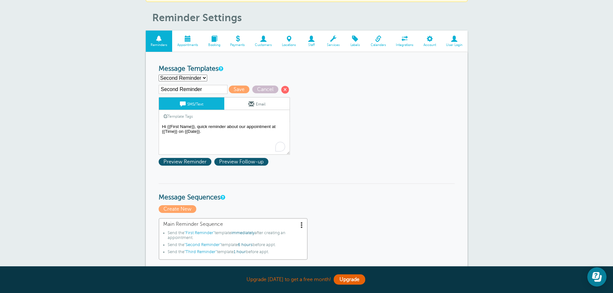
click at [192, 81] on select "First Reminder Second Reminder Third Reminder Create new..." at bounding box center [183, 78] width 49 height 7
click at [159, 75] on select "First Reminder Second Reminder Third Reminder Create new..." at bounding box center [183, 78] width 49 height 7
select select "161233"
click at [240, 87] on span "Save" at bounding box center [239, 90] width 21 height 8
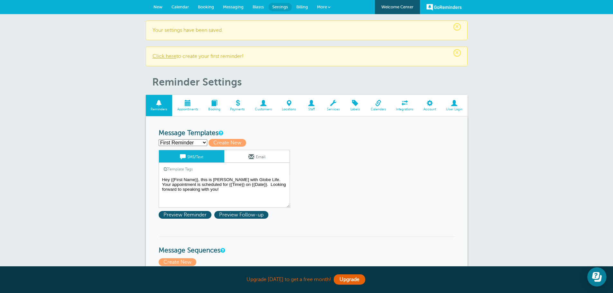
click at [185, 144] on select "First Reminder Second Reminder Third Reminder Create new..." at bounding box center [183, 142] width 49 height 7
select select "161234"
click at [159, 139] on select "First Reminder Second Reminder Third Reminder Create new..." at bounding box center [183, 142] width 49 height 7
type input "Third Reminder"
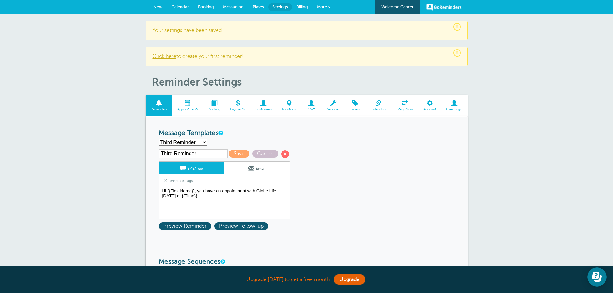
scroll to position [32, 0]
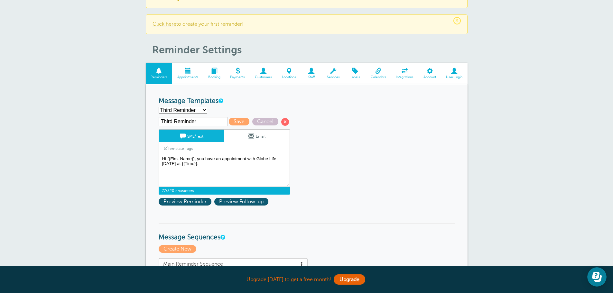
click at [204, 159] on textarea "Hey {{First Name}}, this is [PERSON_NAME] with Globe Life. Your appointment is …" at bounding box center [224, 171] width 131 height 32
drag, startPoint x: 207, startPoint y: 159, endPoint x: 224, endPoint y: 160, distance: 17.1
click at [224, 160] on textarea "Hey {{First Name}}, this is [PERSON_NAME] with Globe Life. Your appointment is …" at bounding box center [224, 171] width 131 height 32
drag, startPoint x: 280, startPoint y: 164, endPoint x: 190, endPoint y: 166, distance: 89.8
click at [190, 166] on textarea "Hey {{First Name}}, this is [PERSON_NAME] with Globe Life. Your appointment is …" at bounding box center [224, 171] width 131 height 32
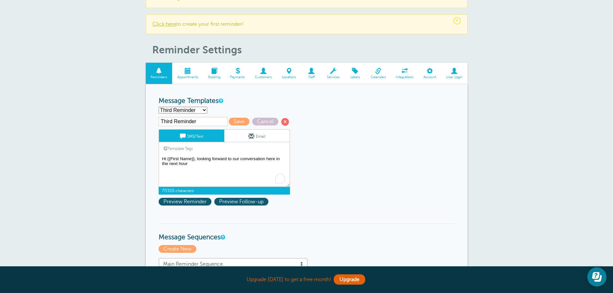
click at [167, 158] on textarea "Hey {{First Name}}, this is [PERSON_NAME] with Globe Life. Your appointment is …" at bounding box center [224, 171] width 131 height 32
drag, startPoint x: 188, startPoint y: 163, endPoint x: 162, endPoint y: 157, distance: 25.8
click at [162, 157] on textarea "Hey {{First Name}}, this is [PERSON_NAME] with Globe Life. Your appointment is …" at bounding box center [224, 171] width 131 height 32
type textarea "Hey {{First Name}}, looking forward to our conversation here in the next hour"
click at [256, 137] on link "Email" at bounding box center [256, 136] width 65 height 12
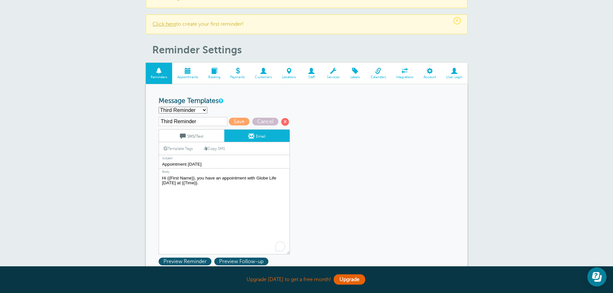
drag, startPoint x: 207, startPoint y: 190, endPoint x: 149, endPoint y: 172, distance: 61.5
paste textarea "Hey {{First Name}}, looking forward to our conversation here in the next hour"
type textarea "Hey {{First Name}}, looking forward to our conversation here in the next hour"
click at [199, 134] on link "SMS/Text" at bounding box center [191, 136] width 65 height 12
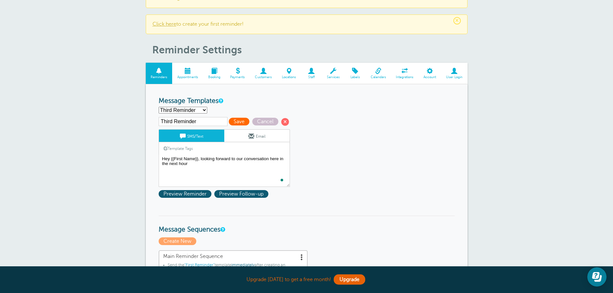
click at [240, 121] on span "Save" at bounding box center [239, 122] width 21 height 8
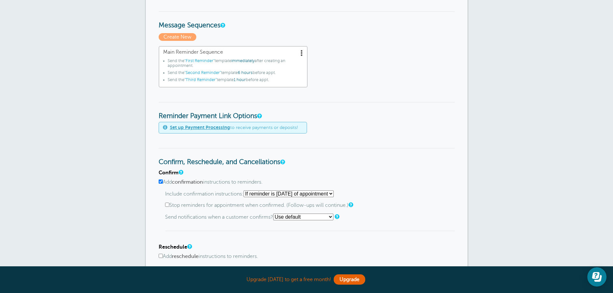
scroll to position [289, 0]
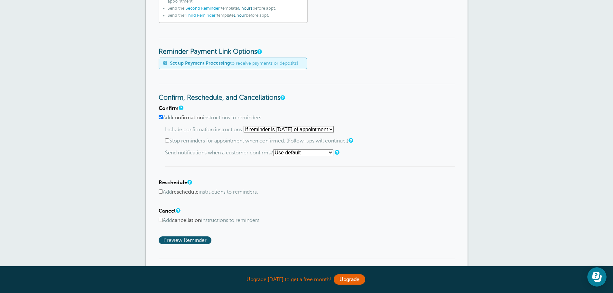
click at [161, 190] on input "Add reschedule instructions to reminders." at bounding box center [161, 191] width 4 height 4
checkbox input "true"
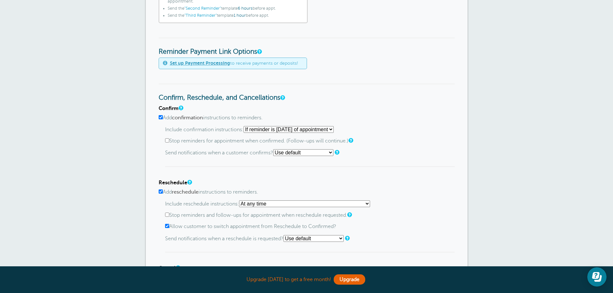
scroll to position [354, 0]
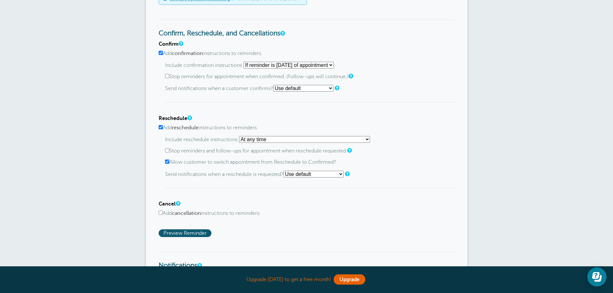
click at [317, 173] on select "Use default Text me Email me Don't send notifications" at bounding box center [313, 174] width 60 height 7
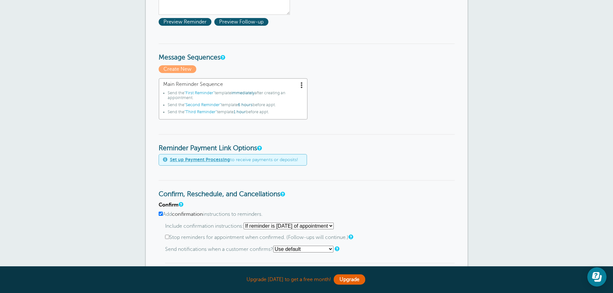
scroll to position [289, 0]
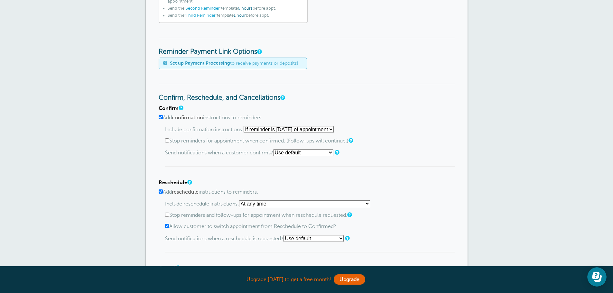
click at [258, 202] on select "At any time If reminder more than 1 day away from appointment If reminder more …" at bounding box center [304, 203] width 131 height 7
click at [258, 203] on select "At any time If reminder more than 1 day away from appointment If reminder more …" at bounding box center [304, 203] width 131 height 7
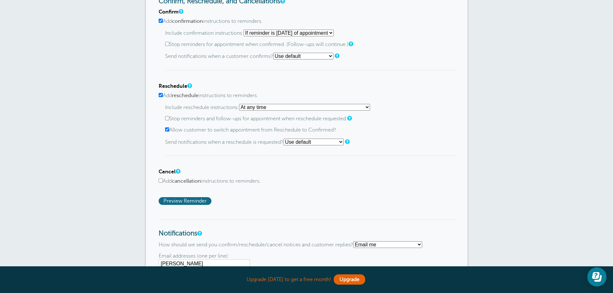
scroll to position [418, 0]
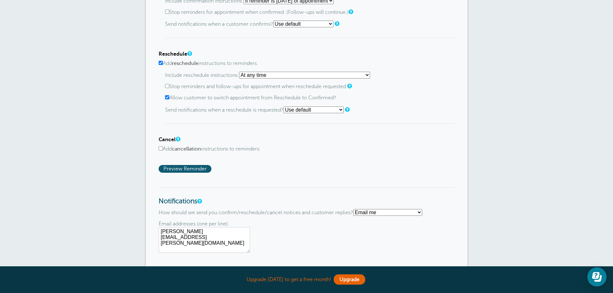
click at [322, 107] on select "Use default Text me Email me Don't send notifications" at bounding box center [313, 109] width 60 height 7
click at [166, 85] on input "Stop reminders and follow-ups for appointment when reschedule requested." at bounding box center [167, 86] width 4 height 4
checkbox input "true"
click at [308, 111] on select "Use default Text me Email me Don't send notifications" at bounding box center [313, 109] width 60 height 7
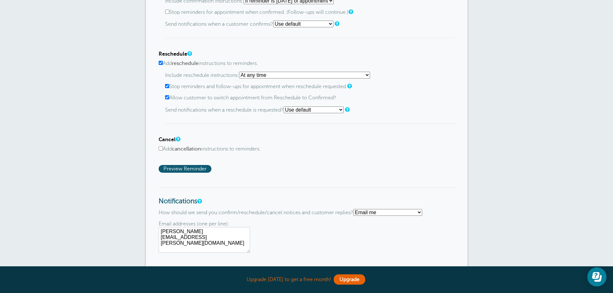
click at [308, 111] on select "Use default Text me Email me Don't send notifications" at bounding box center [313, 109] width 60 height 7
click at [372, 211] on select "Text me Email me Don't send me notifications" at bounding box center [387, 212] width 69 height 7
click at [356, 209] on select "Text me Email me Don't send me notifications" at bounding box center [387, 212] width 69 height 7
click at [370, 213] on select "Text me Email me Don't send me notifications" at bounding box center [387, 212] width 69 height 7
click at [356, 209] on select "Text me Email me Don't send me notifications" at bounding box center [387, 212] width 69 height 7
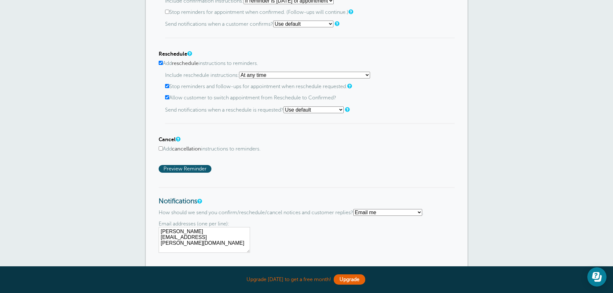
scroll to position [450, 0]
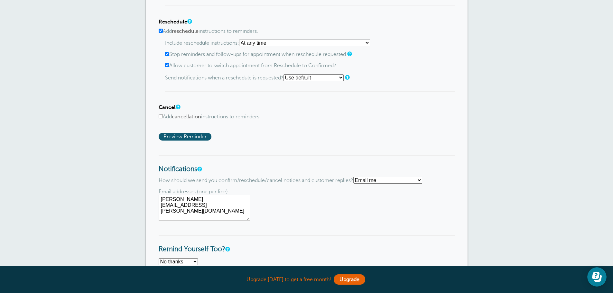
click at [370, 182] on select "Text me Email me Don't send me notifications" at bounding box center [387, 180] width 69 height 7
select select "4"
click at [356, 177] on select "Text me Email me Don't send me notifications" at bounding box center [387, 180] width 69 height 7
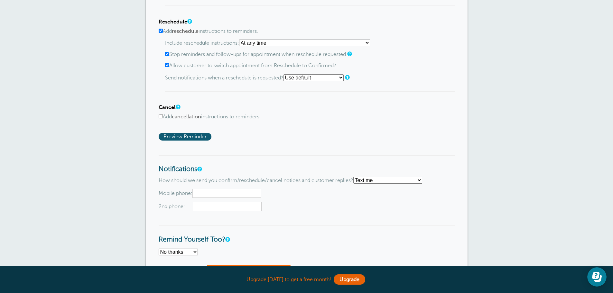
click at [217, 191] on input "text" at bounding box center [226, 193] width 69 height 9
type input "4073075127"
click at [311, 209] on span "2nd phone:" at bounding box center [307, 206] width 296 height 9
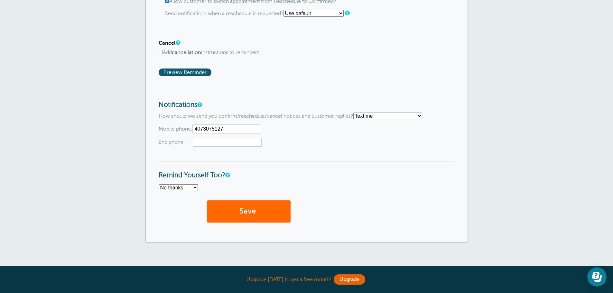
click at [173, 188] on select "No thanks Yes, text me Yes, email me" at bounding box center [178, 187] width 39 height 7
select select "4"
click at [159, 184] on select "No thanks Yes, text me Yes, email me" at bounding box center [178, 187] width 39 height 7
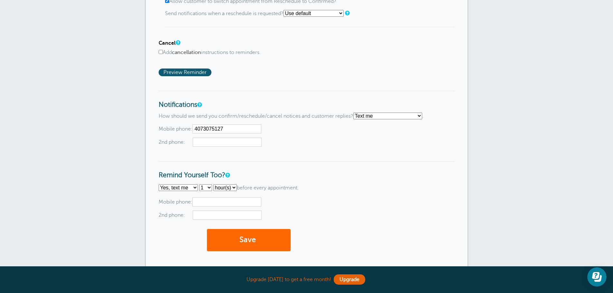
click at [194, 187] on select "No thanks Yes, text me Yes, email me" at bounding box center [178, 187] width 39 height 7
click at [206, 189] on select "1 2 3 4 5 6 7 8 9 10 11 12 13 14 15 16 17 18 19 20 21 22 23 24 25 26 27 28 29 30" at bounding box center [205, 187] width 13 height 7
click at [225, 185] on select "hour(s) day(s)" at bounding box center [224, 187] width 23 height 7
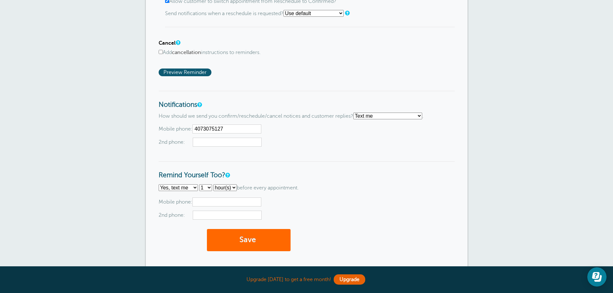
click at [225, 185] on select "hour(s) day(s)" at bounding box center [224, 187] width 23 height 7
click at [205, 202] on input "text" at bounding box center [226, 201] width 69 height 9
type input "4073075127"
click at [332, 167] on h3 "Remind Yourself Too?" at bounding box center [307, 170] width 296 height 18
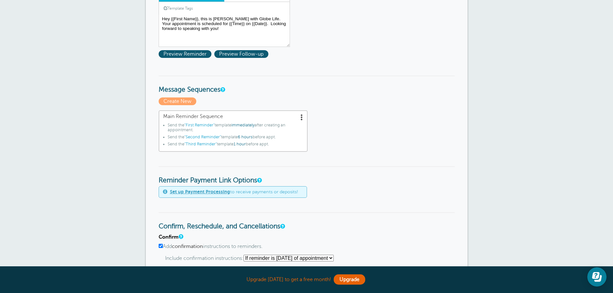
scroll to position [96, 0]
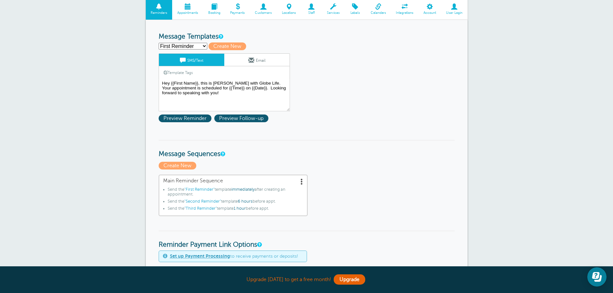
click at [187, 48] on select "First Reminder Second Reminder Third Reminder Create new..." at bounding box center [183, 46] width 49 height 7
select select "161234"
click at [159, 43] on select "First Reminder Second Reminder Third Reminder Create new..." at bounding box center [183, 46] width 49 height 7
type input "Third Reminder"
type textarea "Hey {{First Name}}, looking forward to our conversation here in the next hour"
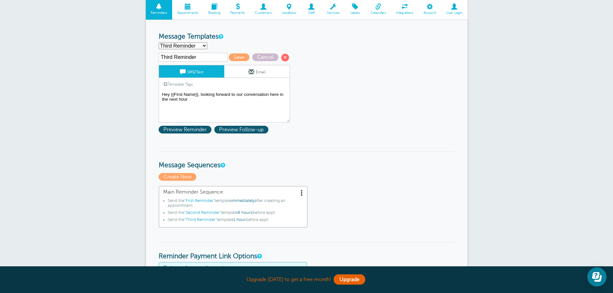
click at [190, 47] on select "First Reminder Second Reminder Third Reminder Create new..." at bounding box center [183, 45] width 49 height 7
select select "161231"
click at [159, 42] on select "First Reminder Second Reminder Third Reminder Create new..." at bounding box center [183, 45] width 49 height 7
type input "First Reminder"
type textarea "Hey {{First Name}}, this is Taylor with Globe Life. Your appointment is schedul…"
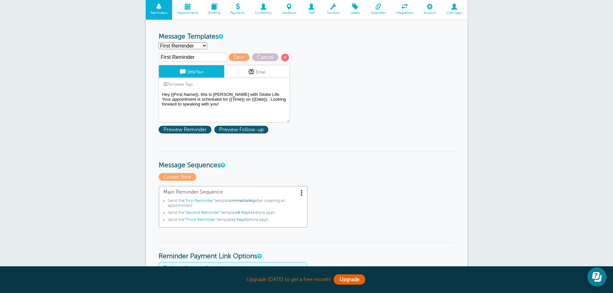
click at [175, 59] on input "First Reminder" at bounding box center [193, 57] width 69 height 9
click at [188, 48] on select "First Reminder Second Reminder Third Reminder Create new..." at bounding box center [183, 45] width 49 height 7
select select "161234"
click at [159, 42] on select "First Reminder Second Reminder Third Reminder Create new..." at bounding box center [183, 45] width 49 height 7
type input "Third Reminder"
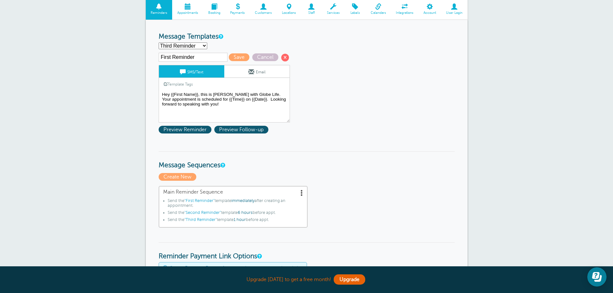
type textarea "Hey {{First Name}}, looking forward to our conversation here in the next hour"
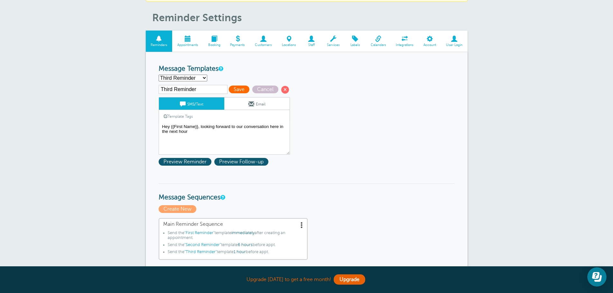
click at [234, 86] on span "Save" at bounding box center [239, 90] width 21 height 8
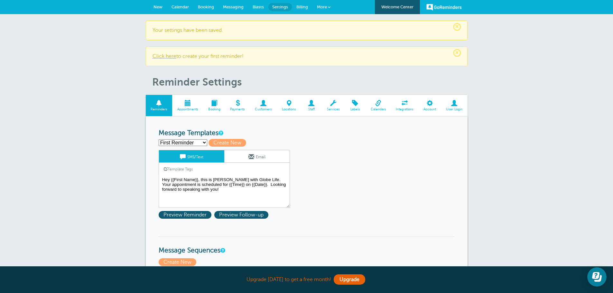
click at [184, 103] on span at bounding box center [187, 103] width 31 height 6
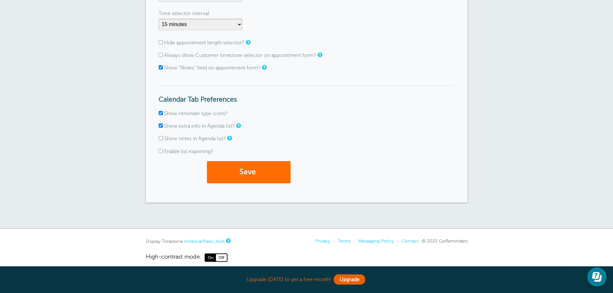
scroll to position [168, 0]
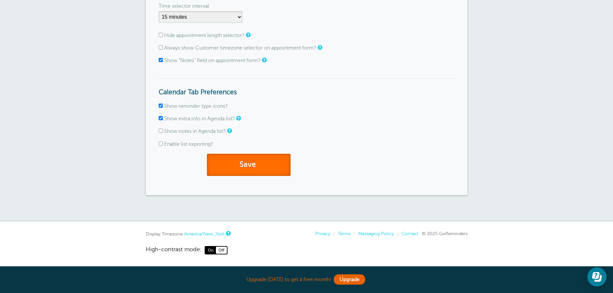
click at [241, 171] on button "Save" at bounding box center [249, 165] width 84 height 22
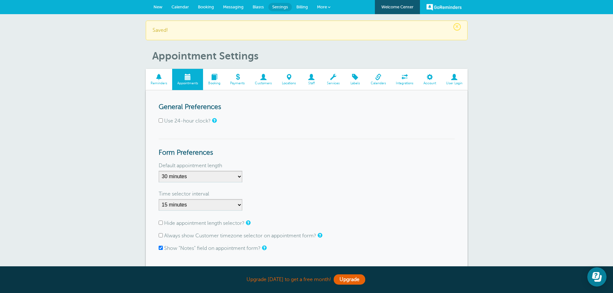
click at [160, 6] on span "New" at bounding box center [157, 7] width 9 height 5
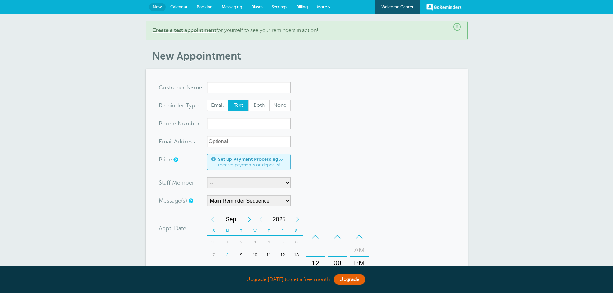
click at [240, 79] on section "You are creating a new customer. To use an existing customer select one from th…" at bounding box center [307, 250] width 322 height 362
click at [240, 86] on input "x-no-autofill" at bounding box center [249, 88] width 84 height 12
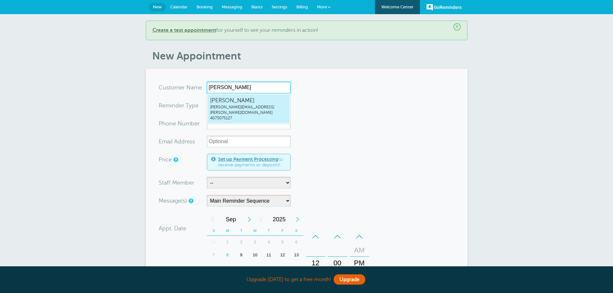
click at [243, 99] on span "[PERSON_NAME]" at bounding box center [248, 100] width 77 height 8
type input "TAYLORCPATRICKtaylor.patrick@lockertaylor.com4073075127"
type input "[PERSON_NAME]"
type input "4073075127"
type input "taylor.patrick@lockertaylor.com"
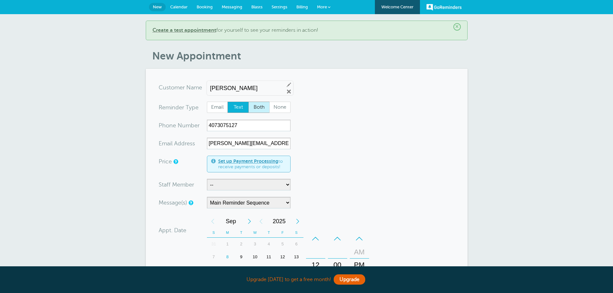
click at [256, 108] on span "Both" at bounding box center [259, 107] width 21 height 11
click at [248, 102] on input "Both" at bounding box center [248, 101] width 0 height 0
radio input "true"
click at [241, 185] on select "-- TAYLOR C PATRICK" at bounding box center [249, 185] width 84 height 12
select select "21531"
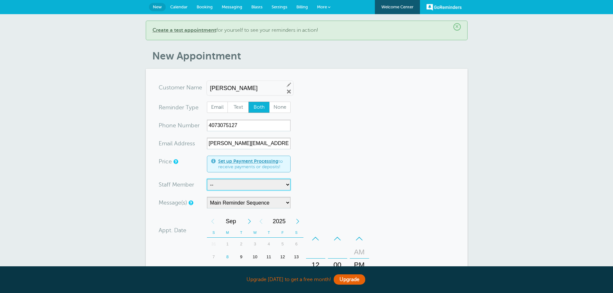
click at [207, 179] on select "-- TAYLOR C PATRICK" at bounding box center [249, 185] width 84 height 12
click at [262, 202] on select "Main Reminder Sequence" at bounding box center [249, 203] width 84 height 12
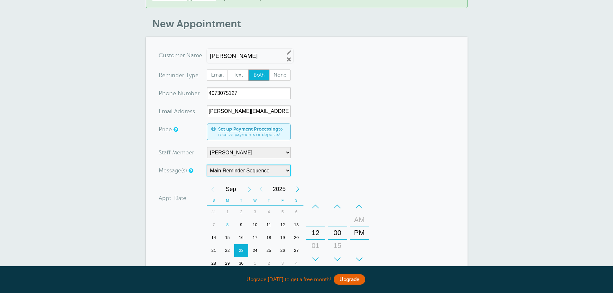
scroll to position [64, 0]
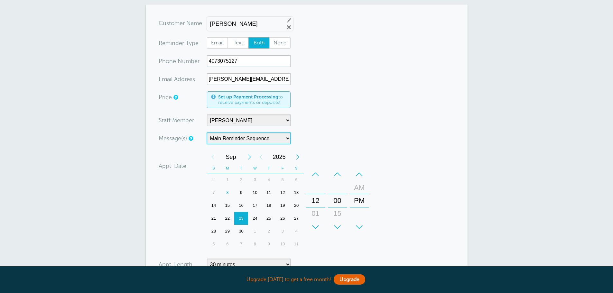
click at [243, 193] on div "9" at bounding box center [241, 192] width 14 height 13
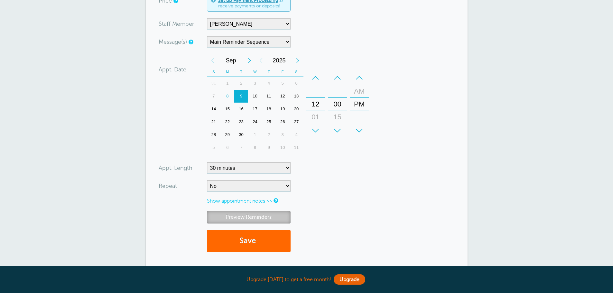
click at [240, 217] on link "Preview Reminders" at bounding box center [249, 217] width 84 height 13
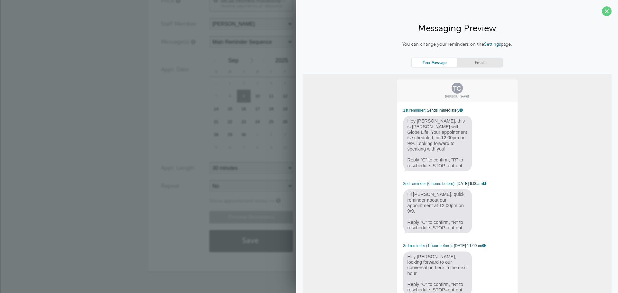
click at [87, 150] on div "× Create a test appointment for yourself to see your reminders in action! New A…" at bounding box center [309, 75] width 618 height 444
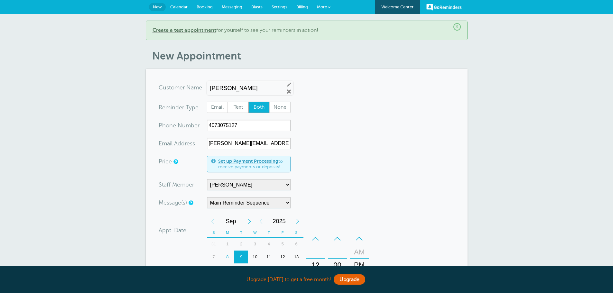
scroll to position [225, 0]
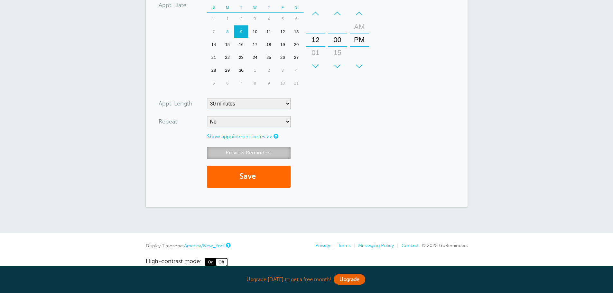
click at [252, 151] on link "Preview Reminders" at bounding box center [249, 153] width 84 height 13
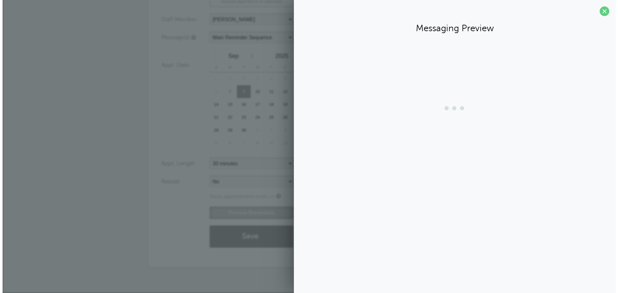
scroll to position [165, 0]
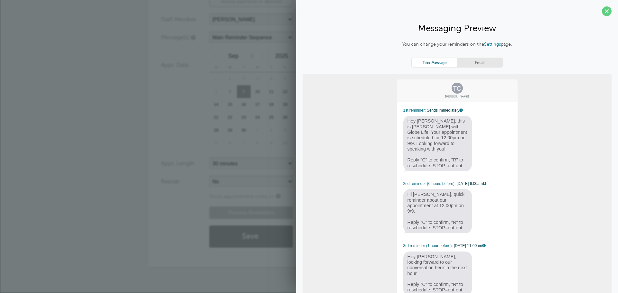
click at [489, 44] on link "Settings" at bounding box center [492, 43] width 17 height 5
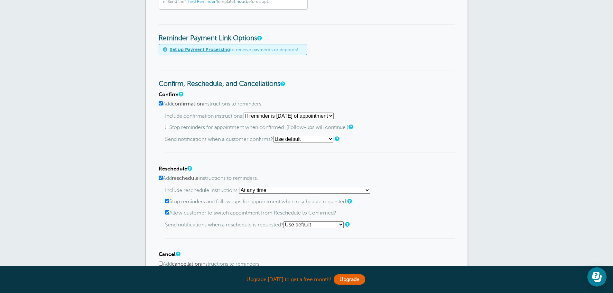
scroll to position [289, 0]
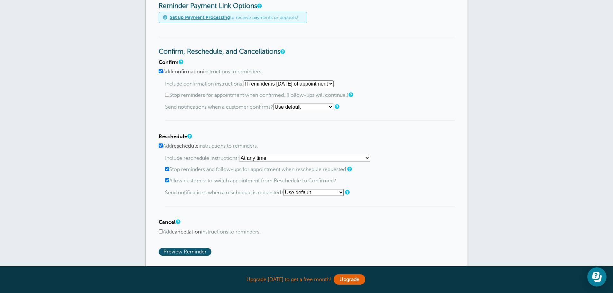
click at [160, 144] on input "Add reschedule instructions to reminders." at bounding box center [161, 145] width 4 height 4
checkbox input "false"
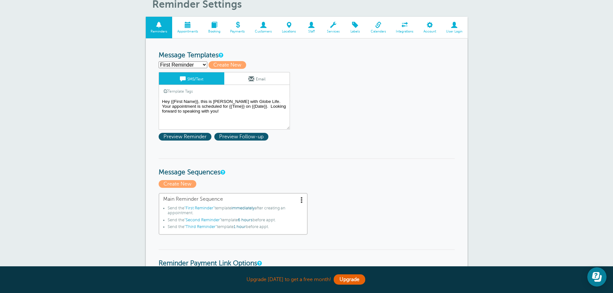
scroll to position [0, 0]
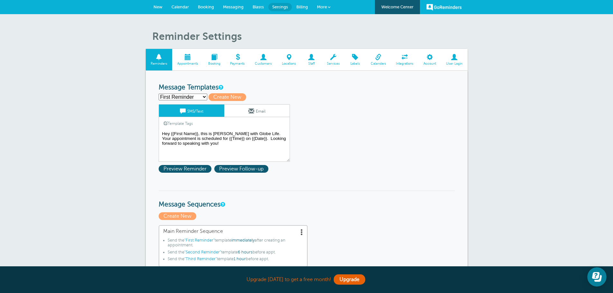
click at [155, 8] on span "New" at bounding box center [157, 7] width 9 height 5
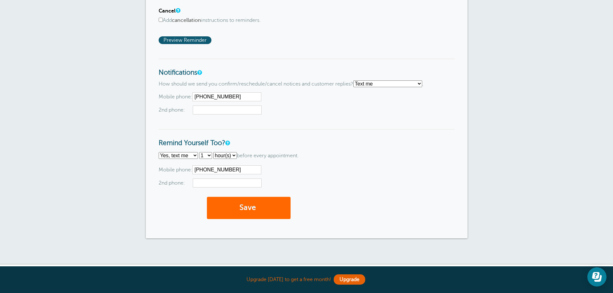
scroll to position [487, 0]
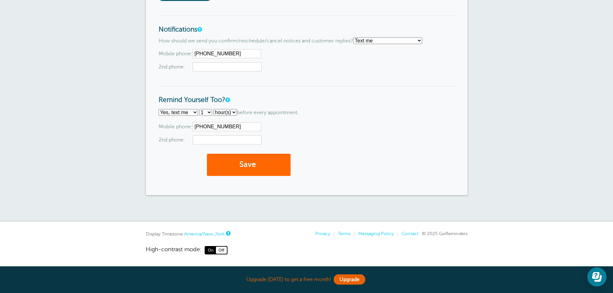
click at [264, 158] on button "Save" at bounding box center [249, 165] width 84 height 22
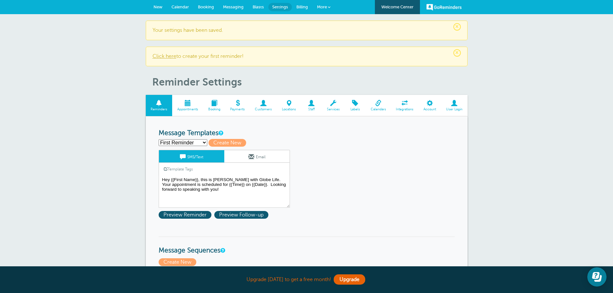
click at [156, 10] on link "New" at bounding box center [158, 7] width 18 height 14
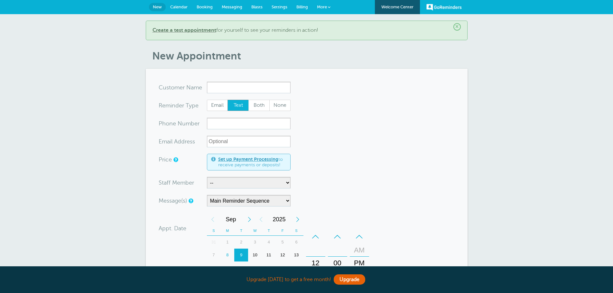
click at [248, 90] on input "x-no-autofill" at bounding box center [249, 88] width 84 height 12
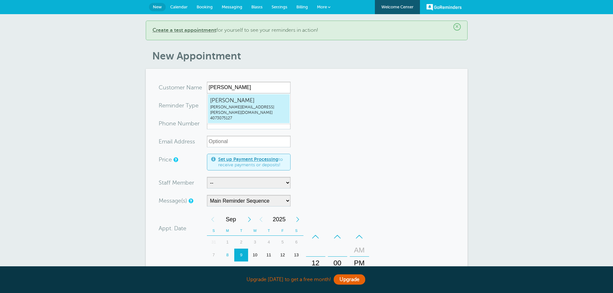
click at [242, 106] on span "[PERSON_NAME][EMAIL_ADDRESS][PERSON_NAME][DOMAIN_NAME]" at bounding box center [248, 110] width 77 height 11
type input "[EMAIL_ADDRESS][PERSON_NAME]"
type input "[PERSON_NAME]"
type input "4073075127"
type input "[PERSON_NAME][EMAIL_ADDRESS][PERSON_NAME][DOMAIN_NAME]"
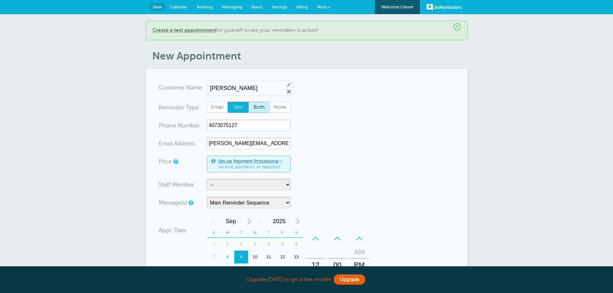
click at [261, 110] on span "Both" at bounding box center [259, 107] width 21 height 11
click at [261, 112] on span "Both" at bounding box center [259, 107] width 21 height 11
click at [260, 107] on span "Both" at bounding box center [259, 107] width 21 height 11
click at [248, 102] on input "Both" at bounding box center [248, 101] width 0 height 0
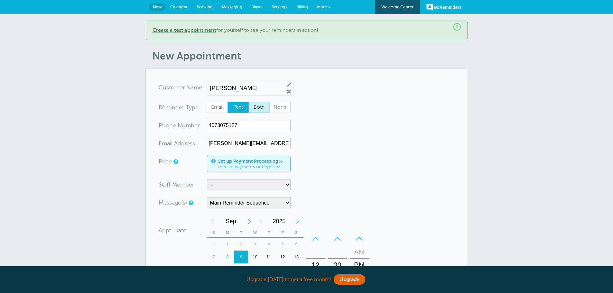
radio input "true"
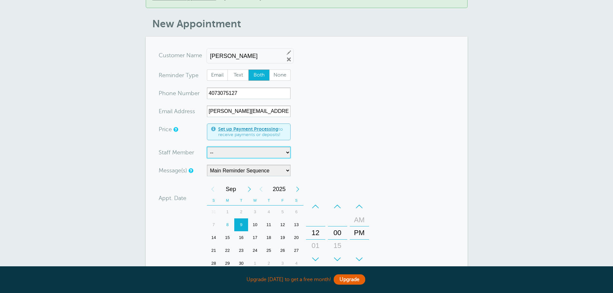
click at [264, 151] on select "-- [PERSON_NAME]" at bounding box center [249, 153] width 84 height 12
select select "21531"
click at [207, 147] on select "-- [PERSON_NAME]" at bounding box center [249, 153] width 84 height 12
click at [241, 223] on div "9" at bounding box center [241, 224] width 14 height 13
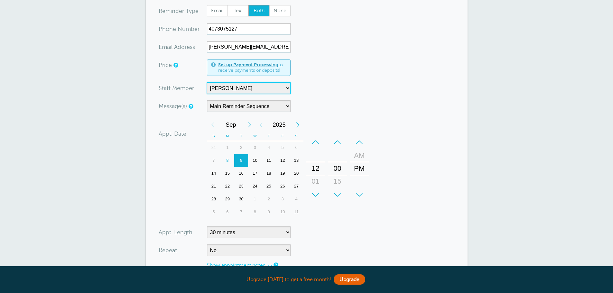
scroll to position [161, 0]
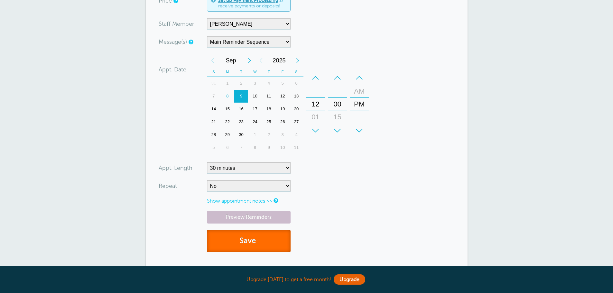
click at [254, 236] on button "Save" at bounding box center [249, 241] width 84 height 22
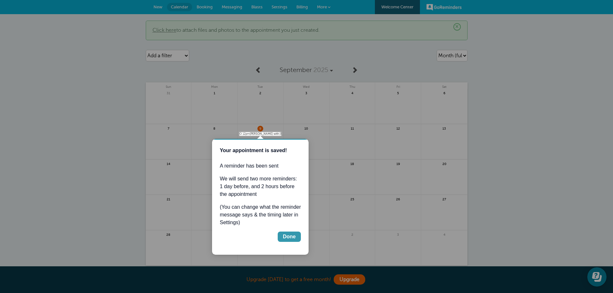
click at [289, 238] on div "Done" at bounding box center [289, 237] width 13 height 8
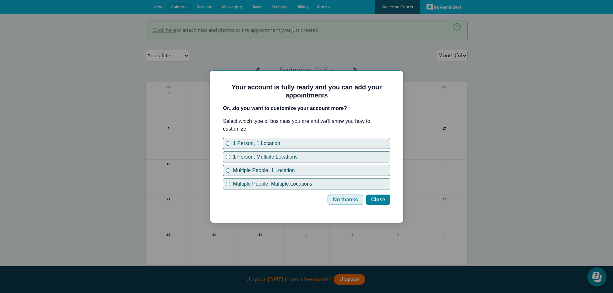
click at [344, 201] on div "No thanks" at bounding box center [345, 200] width 25 height 8
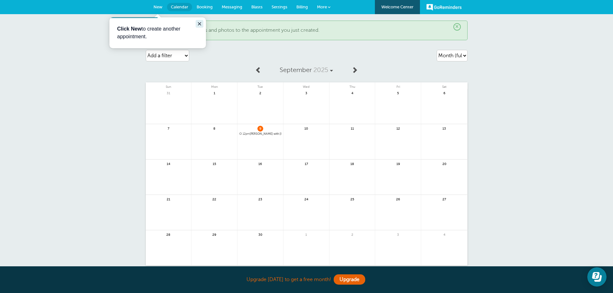
click at [198, 24] on icon "Close guide" at bounding box center [199, 23] width 5 height 5
click at [326, 4] on link "More" at bounding box center [323, 7] width 23 height 14
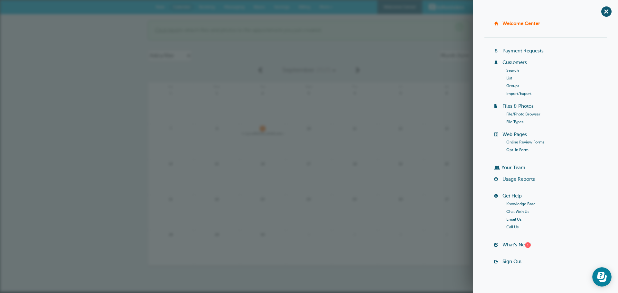
click at [120, 67] on div "× Click here to attach files and photos to the appointment you just created. Ag…" at bounding box center [309, 153] width 618 height 278
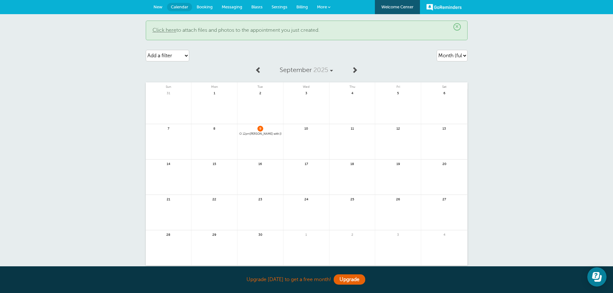
click at [155, 6] on span "New" at bounding box center [157, 7] width 9 height 5
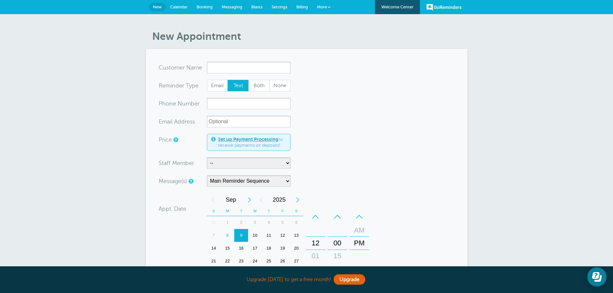
scroll to position [216, 0]
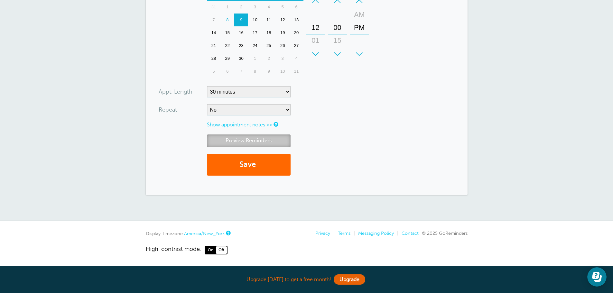
click at [244, 143] on link "Preview Reminders" at bounding box center [249, 140] width 84 height 13
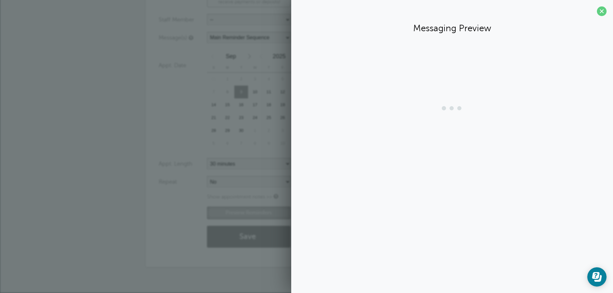
scroll to position [143, 0]
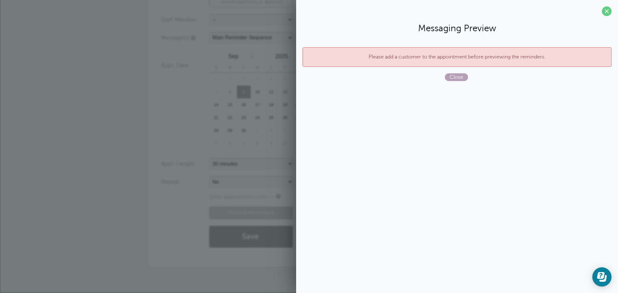
click at [457, 78] on span "Close" at bounding box center [456, 77] width 23 height 8
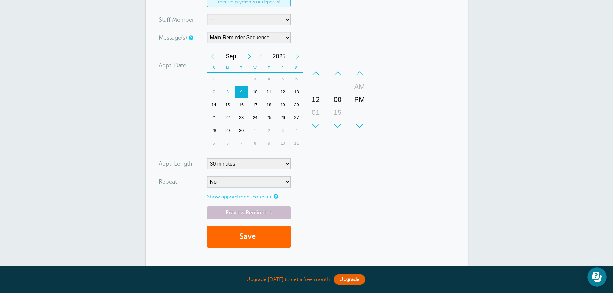
scroll to position [47, 0]
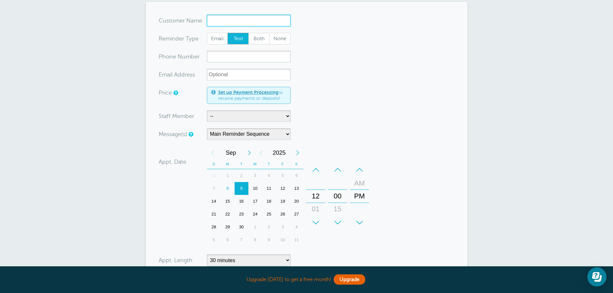
click at [233, 22] on input "x-no-autofill" at bounding box center [249, 21] width 84 height 12
click at [234, 23] on input "x-no-autofill" at bounding box center [249, 21] width 84 height 12
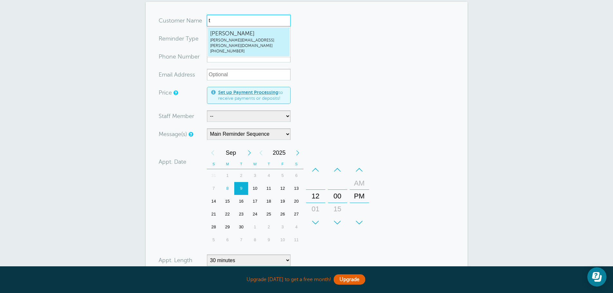
click at [239, 35] on span "[PERSON_NAME]" at bounding box center [248, 34] width 77 height 8
type input "TAYLORCPATRICKtaylor.patrick@lockertaylor.com4073075127"
type input "TAYLOR C PATRICK"
radio input "false"
radio input "true"
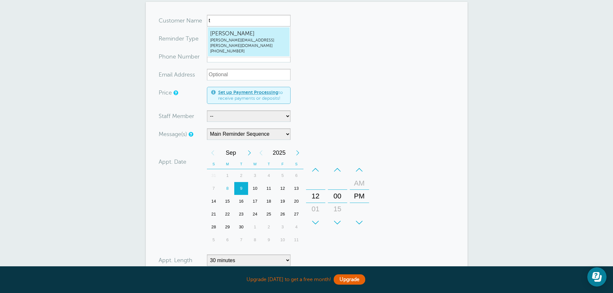
type input "[PHONE_NUMBER]"
type input "taylor.patrick@lockertaylor.com"
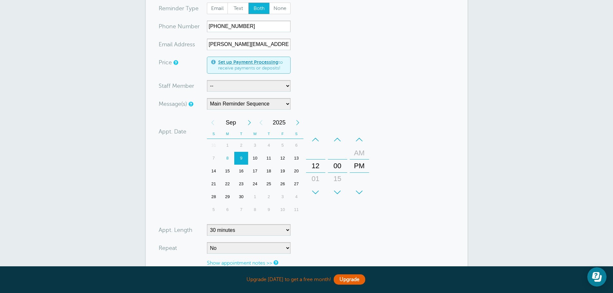
scroll to position [208, 0]
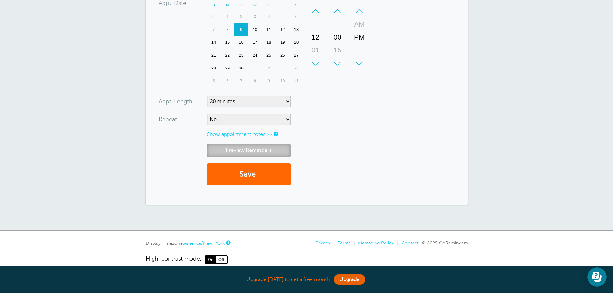
click at [233, 147] on link "Preview Reminders" at bounding box center [249, 150] width 84 height 13
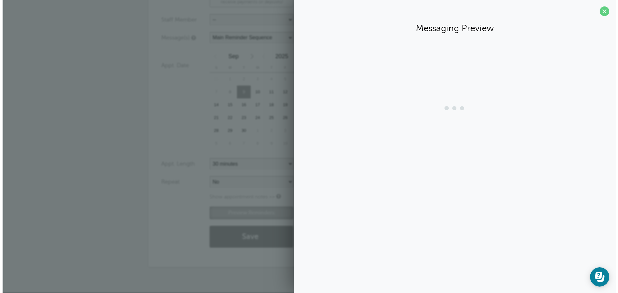
scroll to position [145, 0]
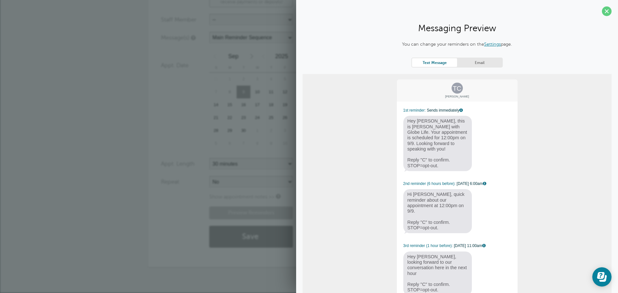
click at [488, 44] on link "Settings" at bounding box center [492, 43] width 17 height 5
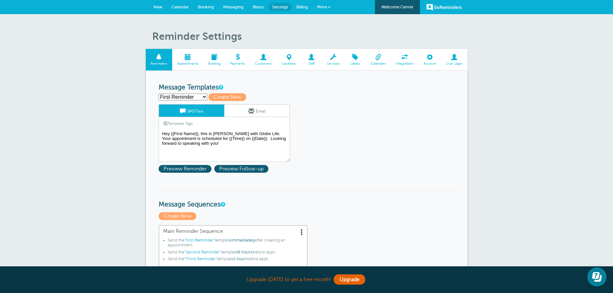
click at [191, 60] on span at bounding box center [187, 57] width 31 height 6
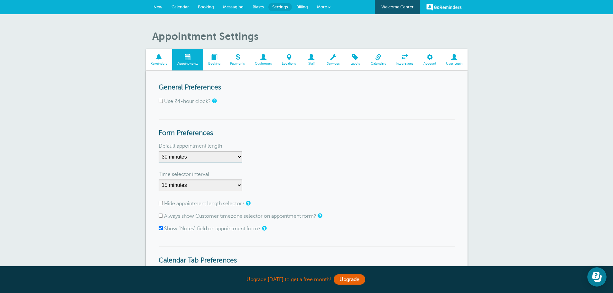
click at [165, 62] on span "Reminders" at bounding box center [159, 64] width 20 height 4
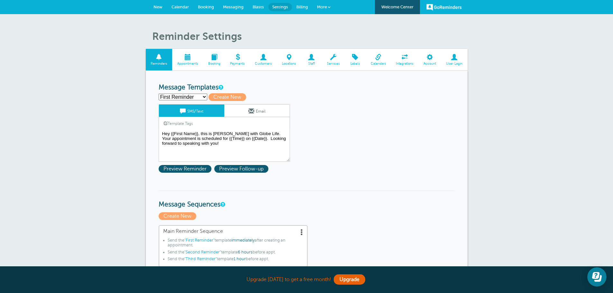
click at [181, 10] on link "Calendar" at bounding box center [180, 7] width 26 height 14
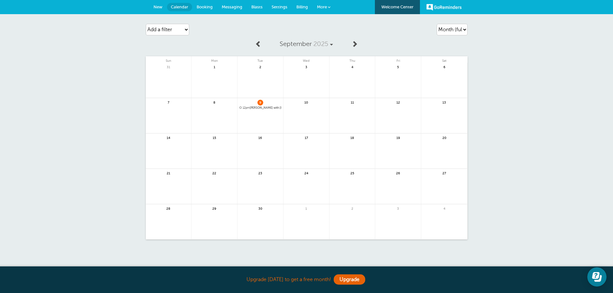
click at [260, 104] on span "9" at bounding box center [260, 102] width 6 height 5
click at [259, 111] on link at bounding box center [260, 125] width 46 height 28
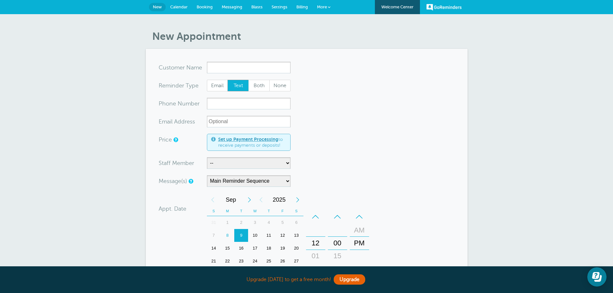
click at [181, 5] on span "Calendar" at bounding box center [178, 7] width 17 height 5
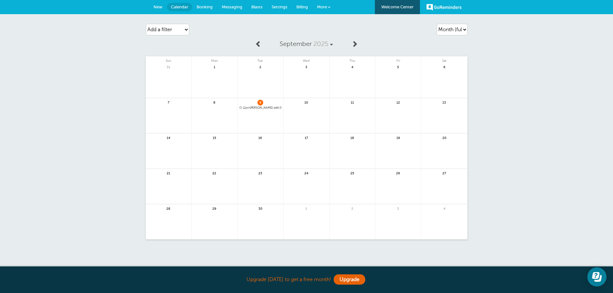
click at [260, 107] on span "12pm [PERSON_NAME] with [PERSON_NAME]" at bounding box center [260, 108] width 42 height 4
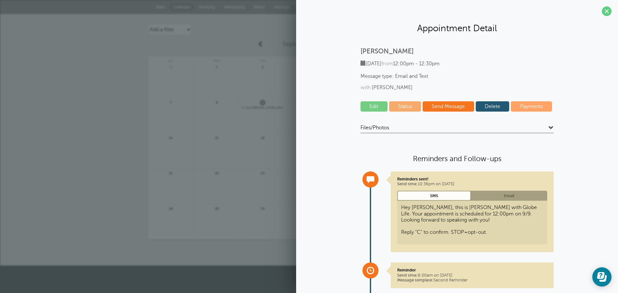
click at [372, 106] on link "Edit" at bounding box center [373, 106] width 27 height 10
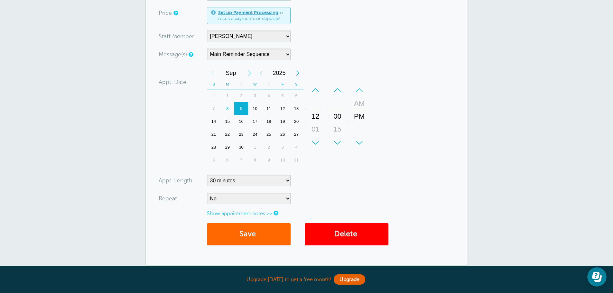
scroll to position [64, 0]
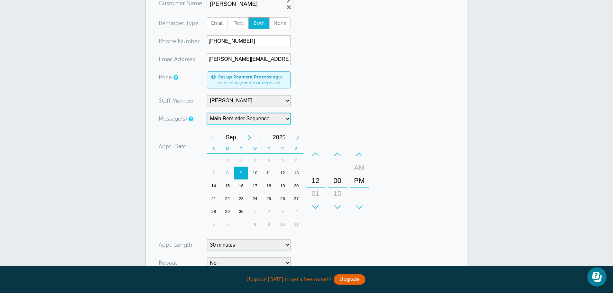
click at [228, 117] on select "Main Reminder Sequence" at bounding box center [249, 119] width 84 height 12
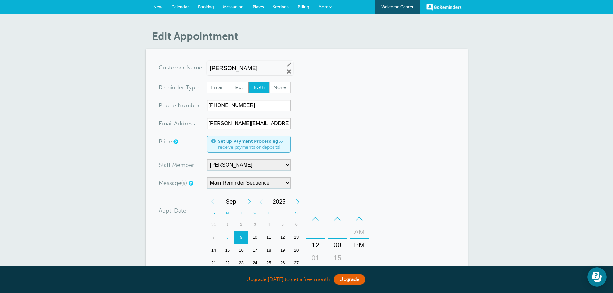
click at [152, 9] on link "New" at bounding box center [158, 7] width 18 height 14
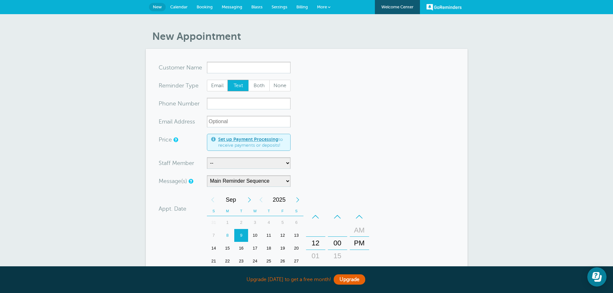
click at [278, 6] on span "Settings" at bounding box center [279, 7] width 16 height 5
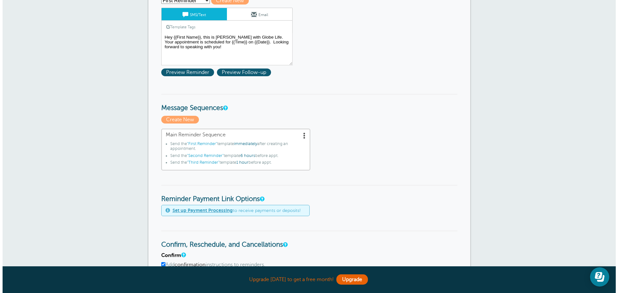
scroll to position [129, 0]
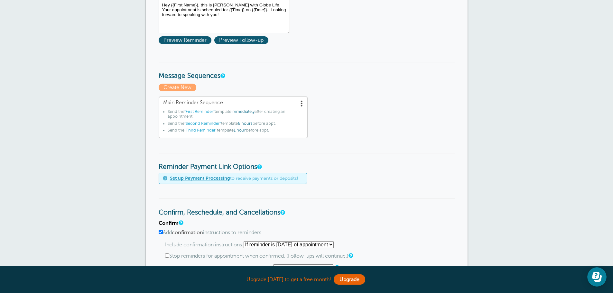
click at [302, 104] on span at bounding box center [301, 103] width 6 height 6
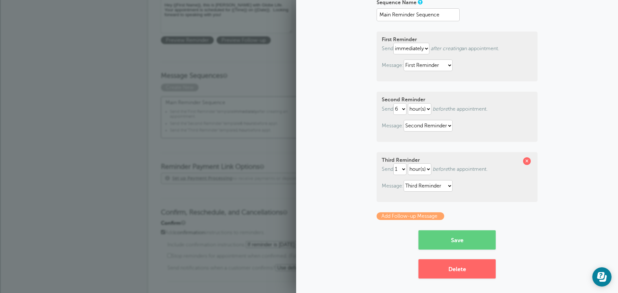
scroll to position [0, 0]
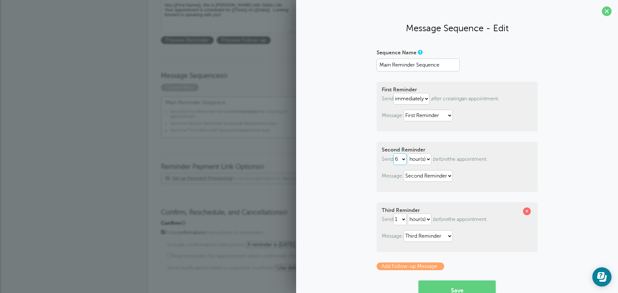
click at [399, 160] on select "1 2 3 4 5 6 7 8 9 10 11 12 13 14 15 16 17 18 19 20 21 22 23 24 25 26 27 28 29 30" at bounding box center [399, 159] width 13 height 12
click at [419, 159] on select "hour(s) day(s)" at bounding box center [419, 159] width 23 height 12
click at [429, 173] on select "First Reminder Second Reminder Third Reminder" at bounding box center [427, 176] width 49 height 12
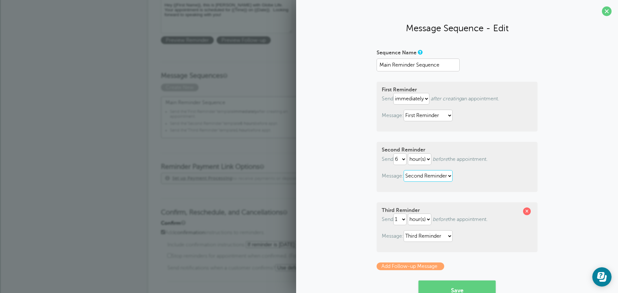
click at [429, 173] on select "First Reminder Second Reminder Third Reminder" at bounding box center [427, 176] width 49 height 12
click at [554, 108] on div "Sequence Name Main Reminder Sequence First Reminder Send immediately 1 2 3 4 5 …" at bounding box center [456, 187] width 309 height 281
click at [607, 12] on section "Message Sequence - Edit Sequence Name Main Reminder Sequence First Reminder Sen…" at bounding box center [457, 171] width 322 height 343
click at [603, 13] on span at bounding box center [606, 11] width 10 height 10
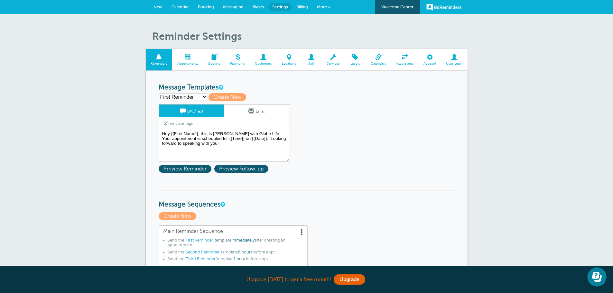
click at [265, 63] on span "Customers" at bounding box center [263, 64] width 21 height 4
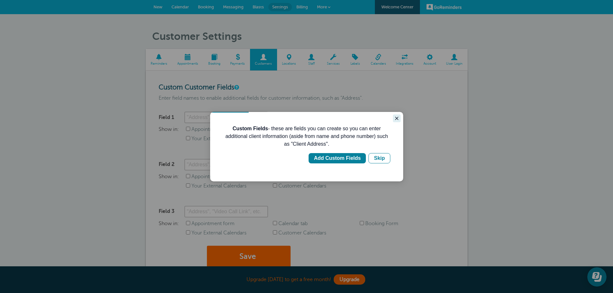
click at [394, 119] on icon "Close guide" at bounding box center [396, 118] width 5 height 5
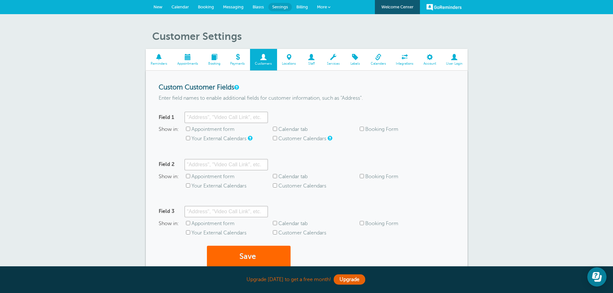
click at [377, 61] on link "Calendars" at bounding box center [377, 60] width 25 height 22
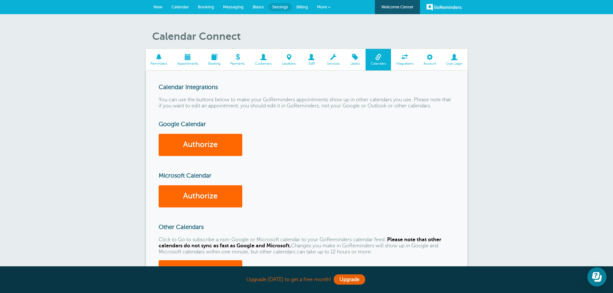
click at [311, 63] on span "Staff" at bounding box center [311, 64] width 14 height 4
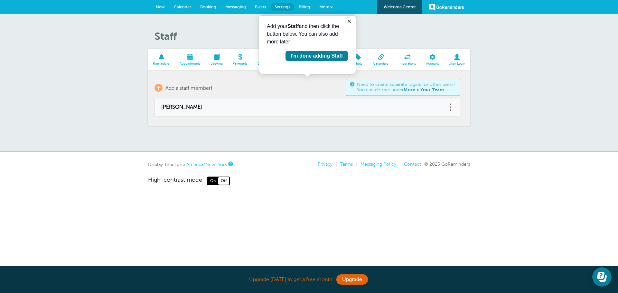
click at [163, 61] on link "Reminders" at bounding box center [161, 60] width 27 height 22
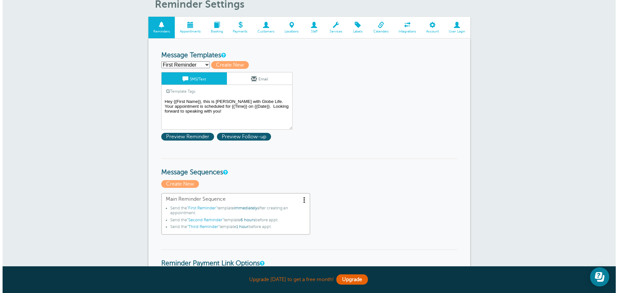
scroll to position [129, 0]
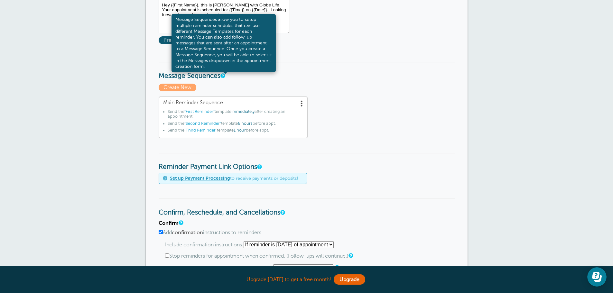
click at [223, 77] on link at bounding box center [222, 76] width 4 height 4
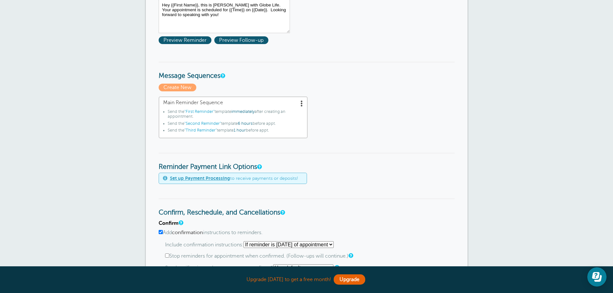
click at [301, 104] on span at bounding box center [301, 103] width 6 height 6
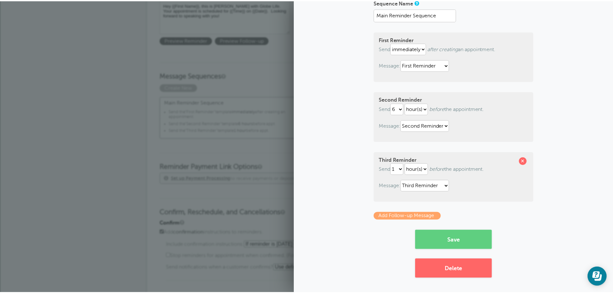
scroll to position [0, 0]
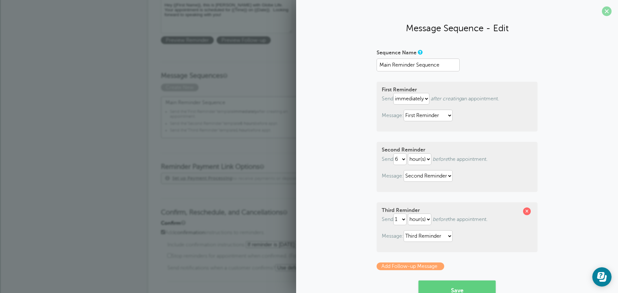
click at [601, 13] on span at bounding box center [606, 11] width 10 height 10
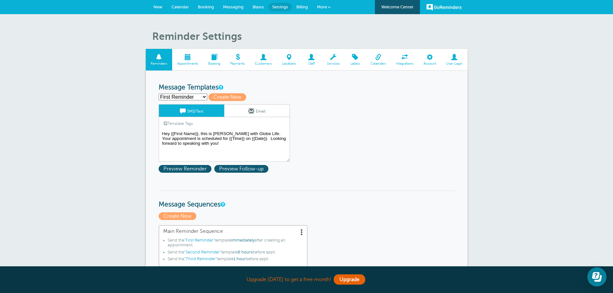
click at [264, 60] on span at bounding box center [263, 57] width 27 height 6
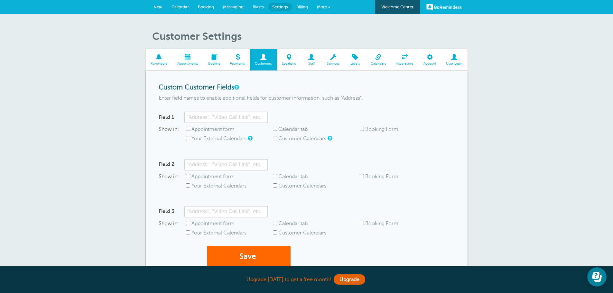
scroll to position [32, 0]
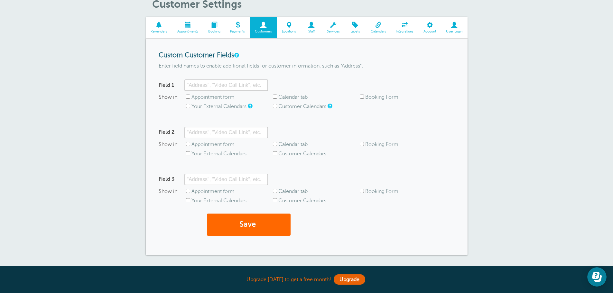
click at [294, 35] on link "Locations" at bounding box center [289, 28] width 24 height 22
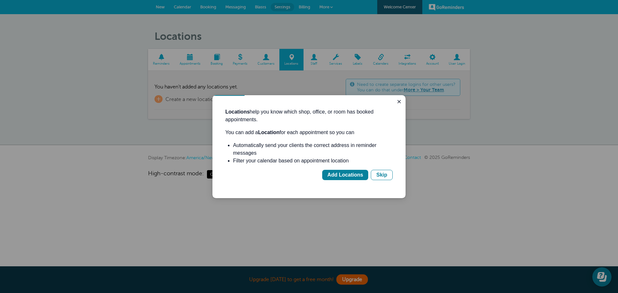
click at [398, 109] on div "Locations help you know which shop, office, or room has booked appointments. Yo…" at bounding box center [308, 146] width 193 height 103
click at [399, 105] on button "Close guide" at bounding box center [399, 102] width 8 height 8
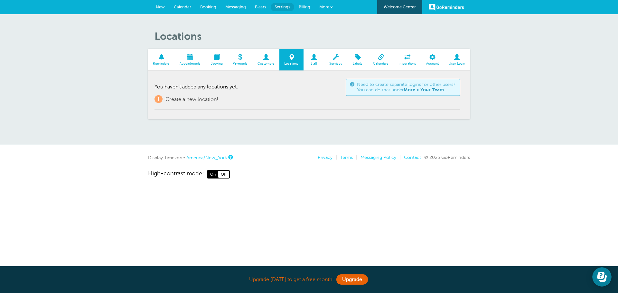
click at [229, 6] on span "Messaging" at bounding box center [235, 7] width 21 height 5
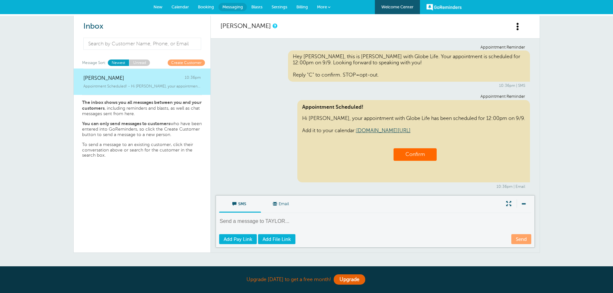
click at [282, 5] on span "Settings" at bounding box center [279, 7] width 16 height 5
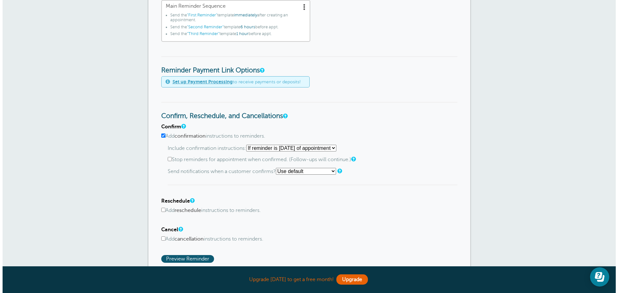
scroll to position [161, 0]
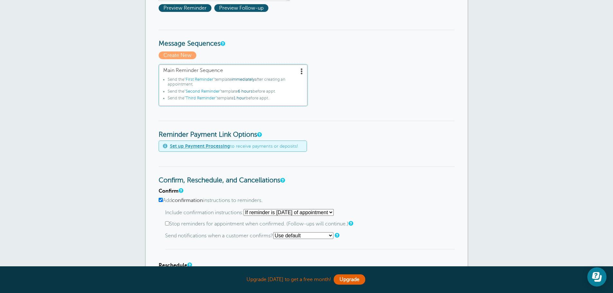
click at [298, 71] on span "Main Reminder Sequence" at bounding box center [233, 71] width 140 height 6
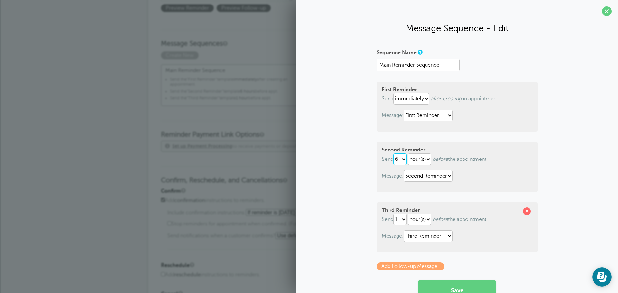
click at [401, 159] on select "1 2 3 4 5 6 7 8 9 10 11 12 13 14 15 16 17 18 19 20 21 22 23 24 25 26 27 28 29 30" at bounding box center [399, 159] width 13 height 12
click at [456, 161] on p "Send 1 2 3 4 5 6 7 8 9 10 11 12 13 14 15 16 17 18 19 20 21 22 23 24 25 26 27 28…" at bounding box center [456, 159] width 151 height 12
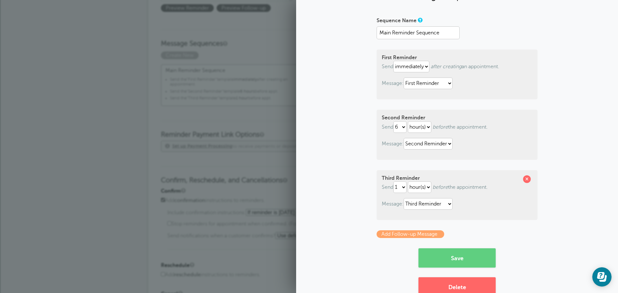
scroll to position [50, 0]
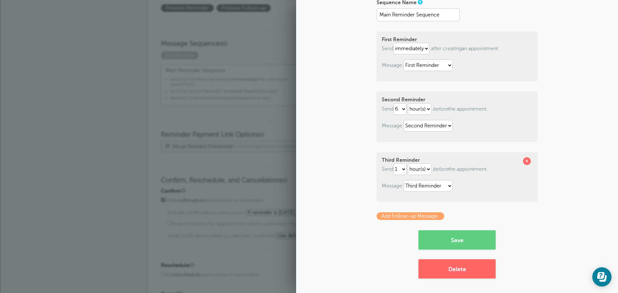
click at [464, 172] on p "Send 1 2 3 4 5 6 7 8 9 10 11 12 13 14 15 16 17 18 19 20 21 22 23 24 25 26 27 28…" at bounding box center [456, 169] width 151 height 12
click at [414, 170] on select "hour(s) day(s)" at bounding box center [419, 169] width 23 height 12
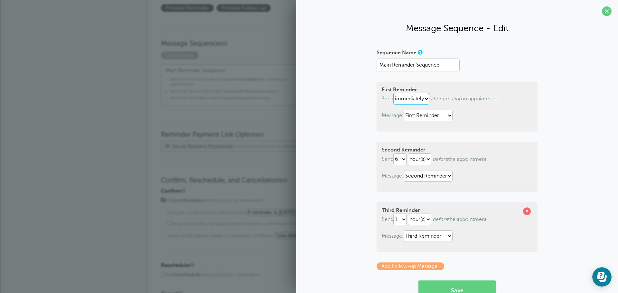
click at [411, 101] on select "immediately 1 2 3 4 5 6 7 8 9 10 11 12 13 14 15 16 17 18 19 20 21 22 23 24 25 2…" at bounding box center [411, 99] width 36 height 12
click at [399, 153] on select "1 2 3 4 5 6 7 8 9 10 11 12 13 14 15 16 17 18 19 20 21 22 23 24 25 26 27 28 29 30" at bounding box center [399, 159] width 13 height 12
click at [399, 161] on select "1 2 3 4 5 6 7 8 9 10 11 12 13 14 15 16 17 18 19 20 21 22 23 24 25 26 27 28 29 30" at bounding box center [399, 159] width 13 height 12
click at [393, 153] on select "1 2 3 4 5 6 7 8 9 10 11 12 13 14 15 16 17 18 19 20 21 22 23 24 25 26 27 28 29 30" at bounding box center [399, 159] width 13 height 12
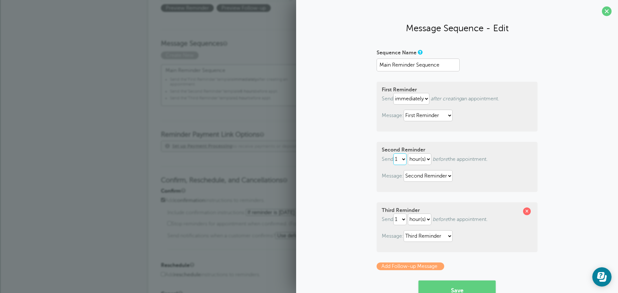
select select "6"
click at [601, 14] on span at bounding box center [606, 11] width 10 height 10
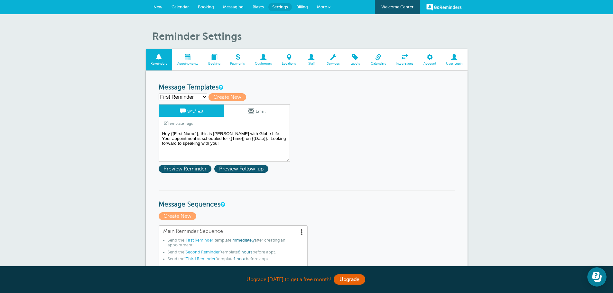
click at [434, 63] on span "Account" at bounding box center [430, 64] width 16 height 4
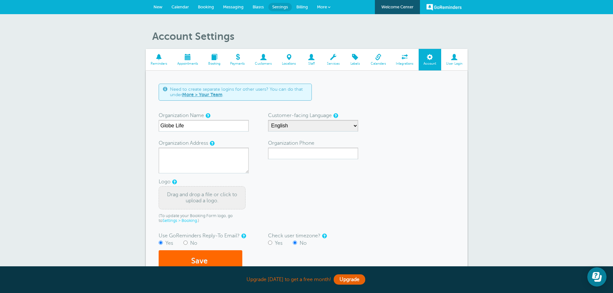
click at [321, 5] on span "More" at bounding box center [322, 7] width 10 height 5
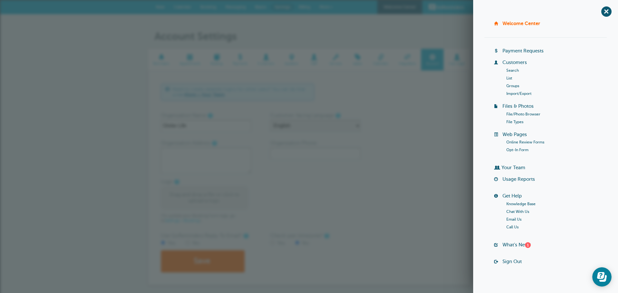
click at [519, 211] on link "Chat With Us" at bounding box center [517, 211] width 23 height 5
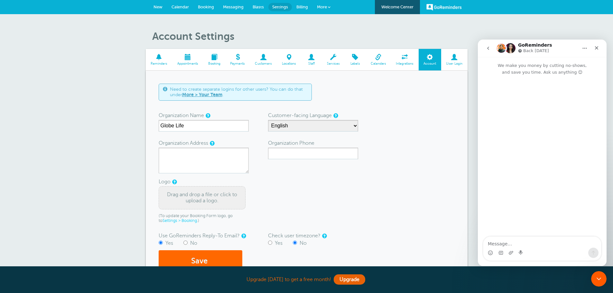
click at [500, 243] on textarea "Message…" at bounding box center [542, 242] width 118 height 11
click at [528, 238] on textarea "I dont want to send text to early in morning ore late at night" at bounding box center [542, 238] width 118 height 17
click at [526, 236] on textarea "I dont want to send text to early in morning ore late at night" at bounding box center [542, 238] width 118 height 17
type textarea "I dont want to send remindert text to early in morning ore late at night"
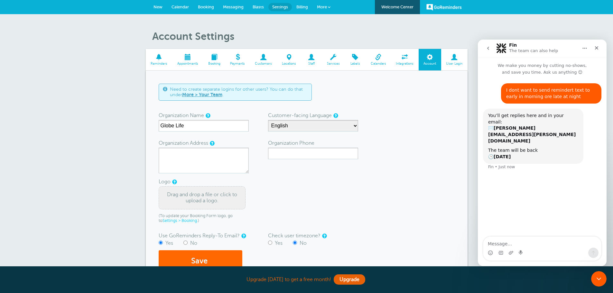
click at [522, 176] on div "I dont want to send remindert text to early in morning ore late at night TAYLOR…" at bounding box center [542, 157] width 129 height 162
click at [596, 49] on icon "Close" at bounding box center [596, 47] width 5 height 5
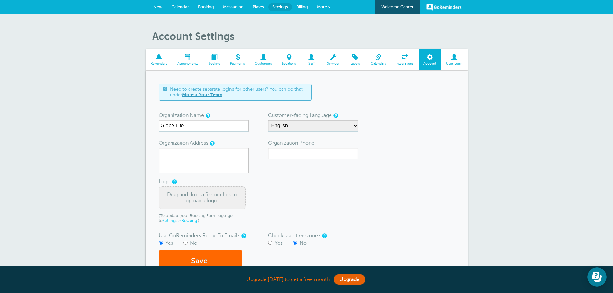
click at [158, 8] on span "New" at bounding box center [157, 7] width 9 height 5
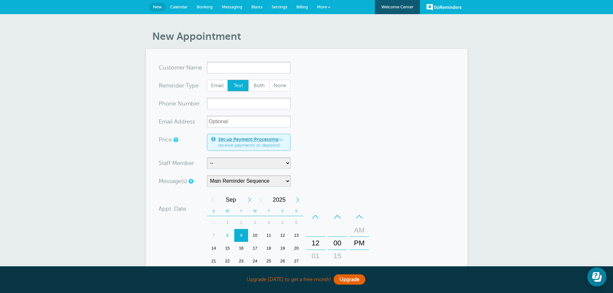
click at [219, 65] on input "x-no-autofill" at bounding box center [249, 68] width 84 height 12
type input "[PERSON_NAME]"
click at [262, 88] on span "Both" at bounding box center [259, 85] width 21 height 11
click at [248, 80] on input "Both" at bounding box center [248, 79] width 0 height 0
radio input "true"
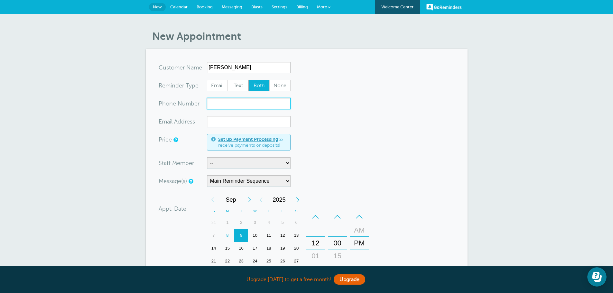
click at [227, 109] on input "xxx-no-autofill" at bounding box center [249, 104] width 84 height 12
type input "4074014293"
click at [236, 127] on input "xx-no-autofill" at bounding box center [249, 122] width 84 height 12
type input "staylor@lockertaylor.com"
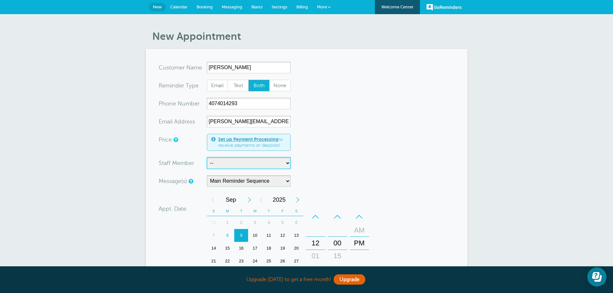
click at [222, 160] on select "-- TAYLOR C PATRICK" at bounding box center [249, 163] width 84 height 12
select select "21531"
click at [207, 157] on select "-- TAYLOR C PATRICK" at bounding box center [249, 163] width 84 height 12
click at [243, 236] on div "9" at bounding box center [241, 235] width 14 height 13
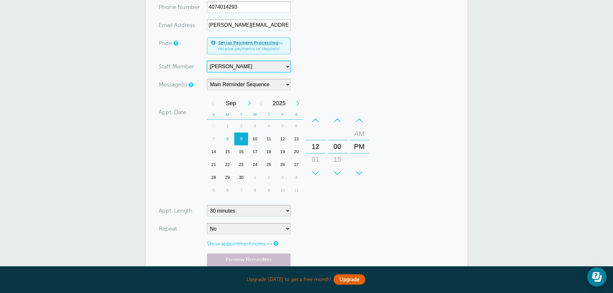
click at [320, 176] on div "+" at bounding box center [315, 173] width 19 height 13
click at [318, 174] on div "+" at bounding box center [315, 173] width 19 height 13
click at [318, 173] on div "+" at bounding box center [315, 173] width 19 height 13
click at [258, 212] on select "5 minutes 10 minutes 15 minutes 20 minutes 25 minutes 30 minutes 35 minutes 40 …" at bounding box center [249, 211] width 84 height 12
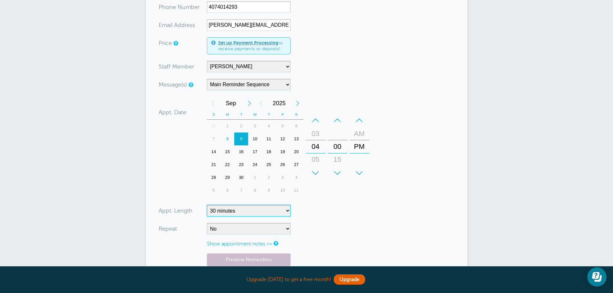
select select "45"
click at [207, 205] on select "5 minutes 10 minutes 15 minutes 20 minutes 25 minutes 30 minutes 35 minutes 40 …" at bounding box center [249, 211] width 84 height 12
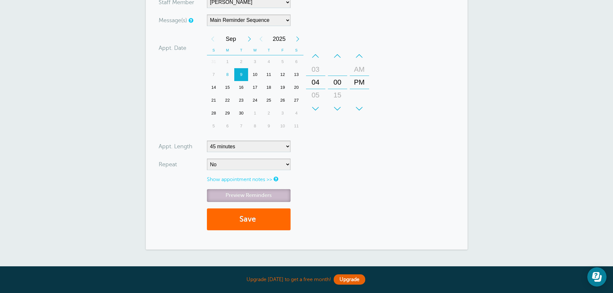
click at [245, 194] on link "Preview Reminders" at bounding box center [249, 195] width 84 height 13
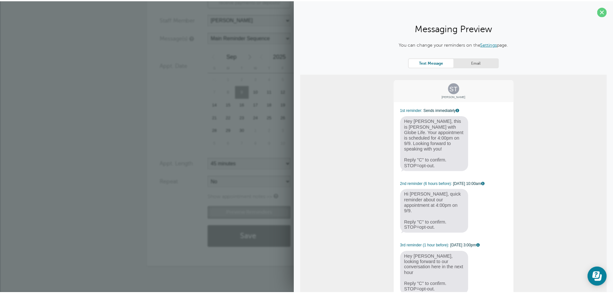
scroll to position [23, 0]
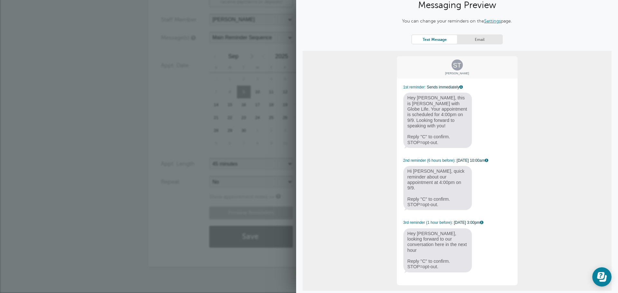
click at [486, 42] on link "Email" at bounding box center [479, 39] width 45 height 9
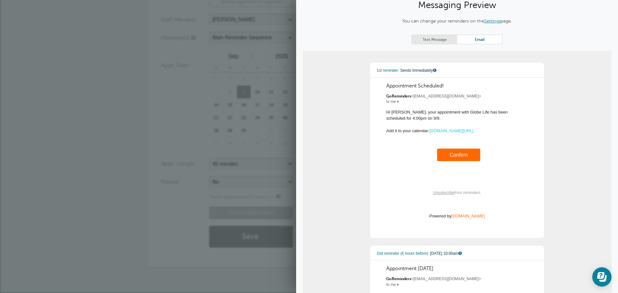
click at [436, 42] on link "Text Message" at bounding box center [434, 39] width 45 height 9
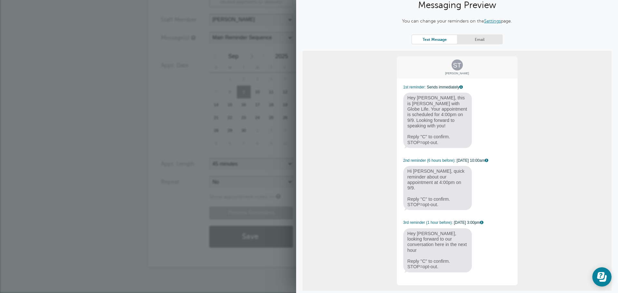
click at [245, 132] on div "30" at bounding box center [244, 130] width 14 height 13
click at [452, 289] on section "Messaging Preview You can change your reminders on the Settings page. Text Mess…" at bounding box center [457, 143] width 322 height 333
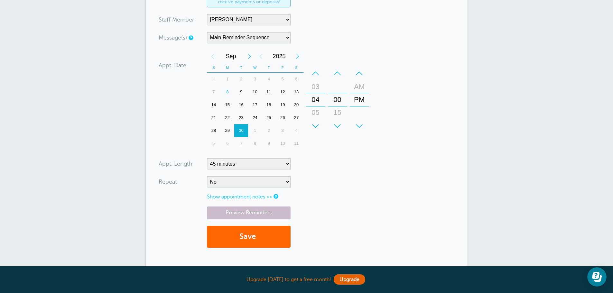
click at [243, 91] on div "9" at bounding box center [241, 92] width 14 height 13
click at [258, 239] on span "submit" at bounding box center [257, 236] width 2 height 9
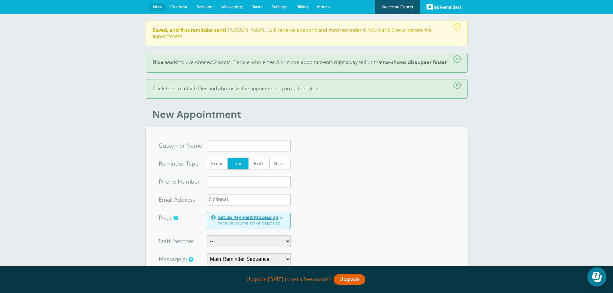
click at [181, 6] on span "Calendar" at bounding box center [178, 7] width 17 height 5
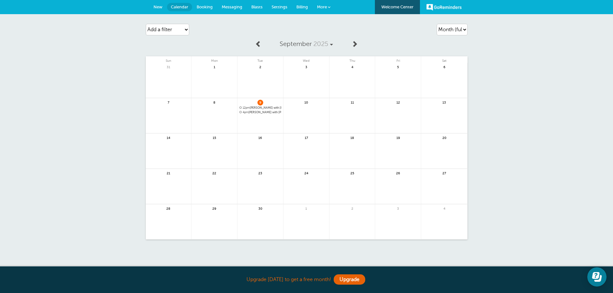
click at [264, 111] on span "4pm Sean Taylor with TAYLOR C PATRICK" at bounding box center [260, 113] width 42 height 4
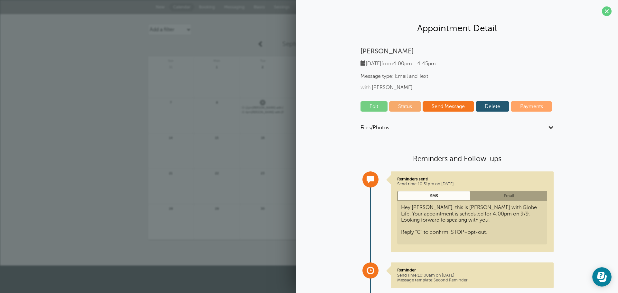
click at [140, 122] on div "Agenda Day Week Month (full view) Month (condensed) Add a filter Customer Searc…" at bounding box center [309, 140] width 618 height 252
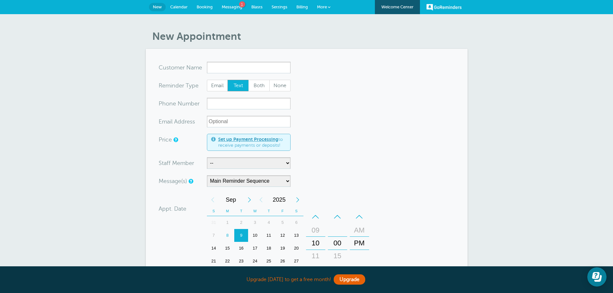
click at [233, 1] on link "Messaging 1" at bounding box center [232, 7] width 30 height 14
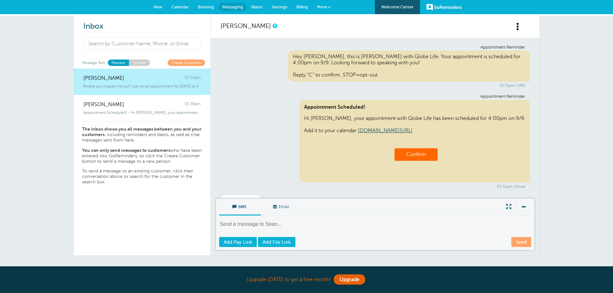
scroll to position [79, 0]
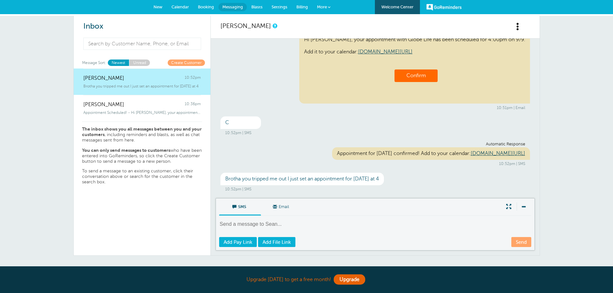
click at [265, 229] on textarea at bounding box center [375, 229] width 313 height 16
type textarea "hahahahaha"
click at [522, 240] on link "Send" at bounding box center [521, 242] width 20 height 10
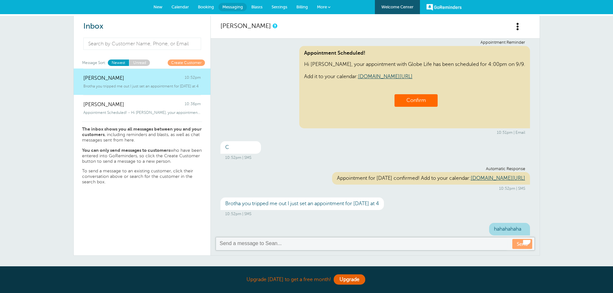
scroll to position [32, 0]
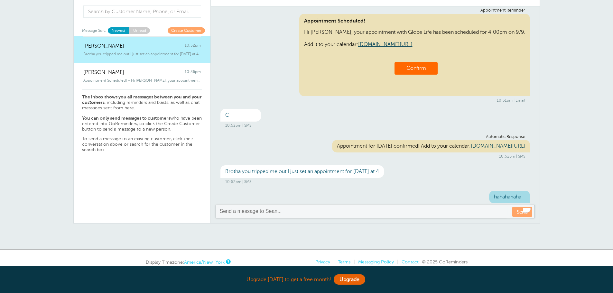
click at [246, 211] on textarea "To enrich screen reader interactions, please activate Accessibility in Grammarl…" at bounding box center [375, 212] width 313 height 8
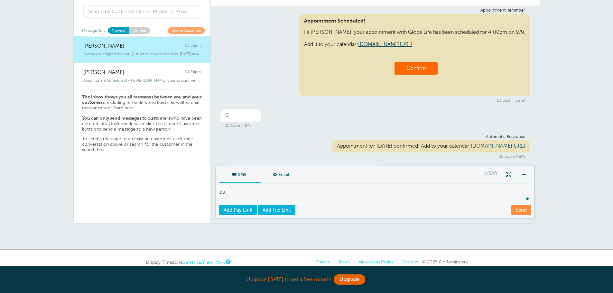
scroll to position [93, 0]
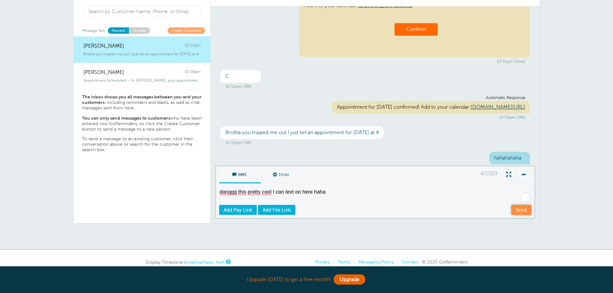
type textarea "danggg this pretty cool I can text on here haha"
click at [521, 209] on link "Send" at bounding box center [521, 210] width 20 height 10
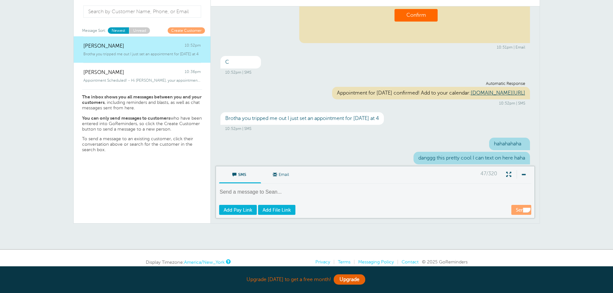
scroll to position [60, 0]
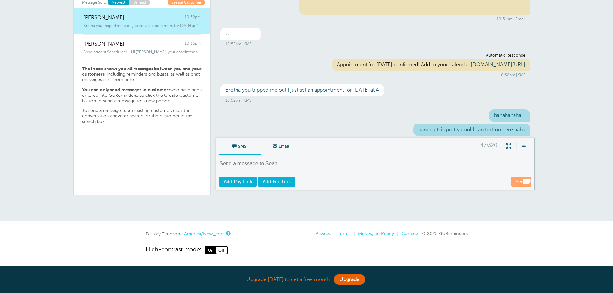
click at [569, 156] on div "Inbox Message Sort: Newest Unread Create Customer Sean Taylor 10:52pm Brotha yo…" at bounding box center [306, 88] width 613 height 266
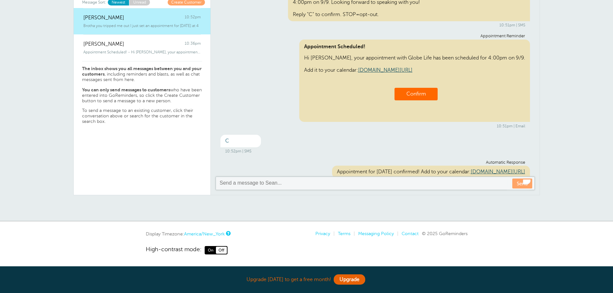
scroll to position [0, 0]
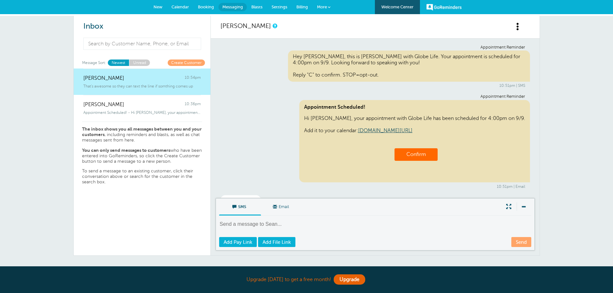
scroll to position [167, 0]
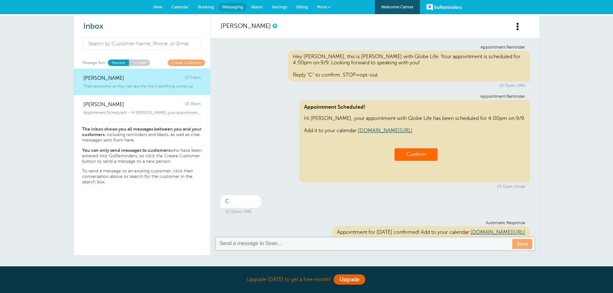
click at [159, 10] on link "New" at bounding box center [158, 7] width 18 height 14
